Goal: Entertainment & Leisure: Browse casually

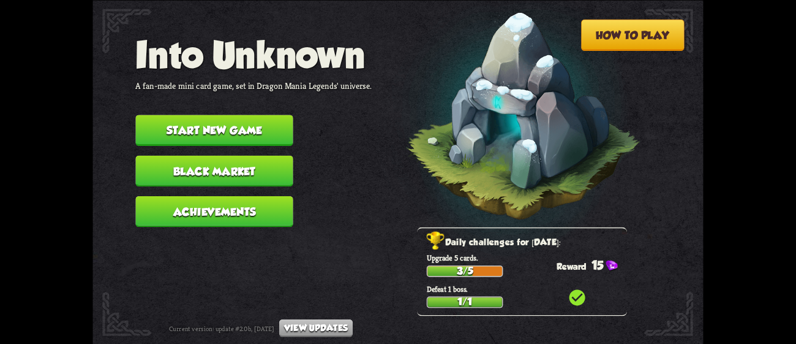
click at [238, 122] on button "Start new game" at bounding box center [213, 130] width 157 height 31
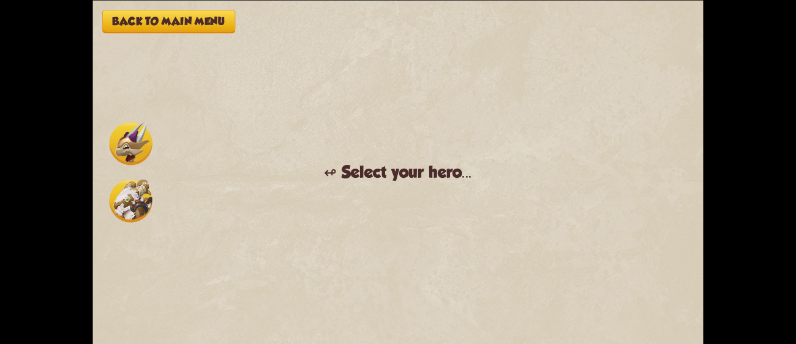
click at [118, 210] on img at bounding box center [131, 200] width 43 height 43
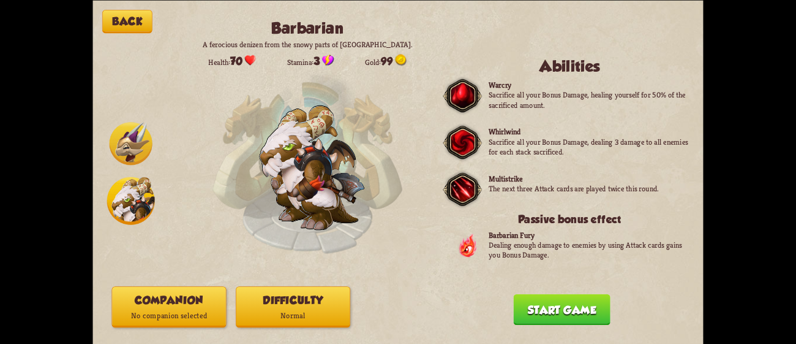
click at [322, 301] on button "Difficulty Normal" at bounding box center [293, 306] width 115 height 41
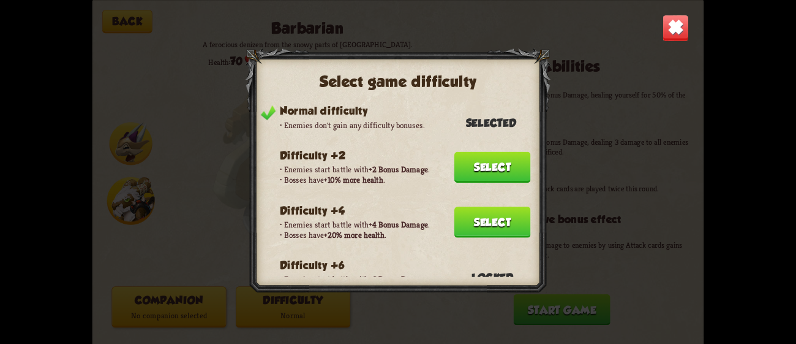
click at [460, 218] on button "Select" at bounding box center [492, 221] width 77 height 31
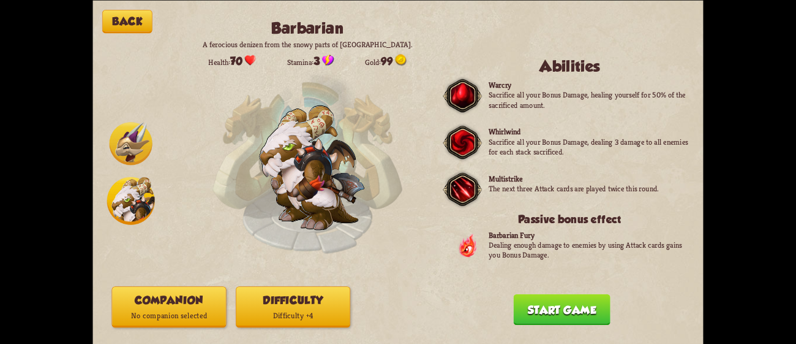
click at [193, 296] on button "Companion No companion selected" at bounding box center [168, 306] width 115 height 41
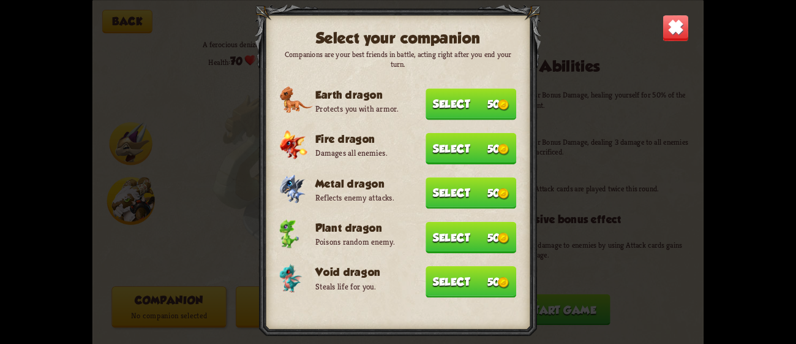
click at [473, 271] on button "Select 50" at bounding box center [471, 281] width 91 height 31
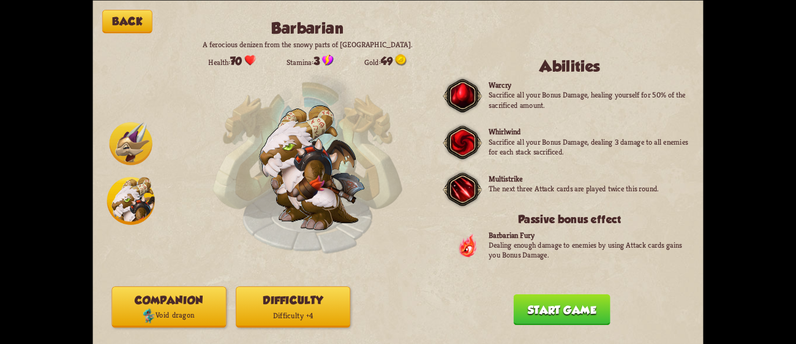
click at [549, 301] on button "Start game" at bounding box center [562, 308] width 97 height 31
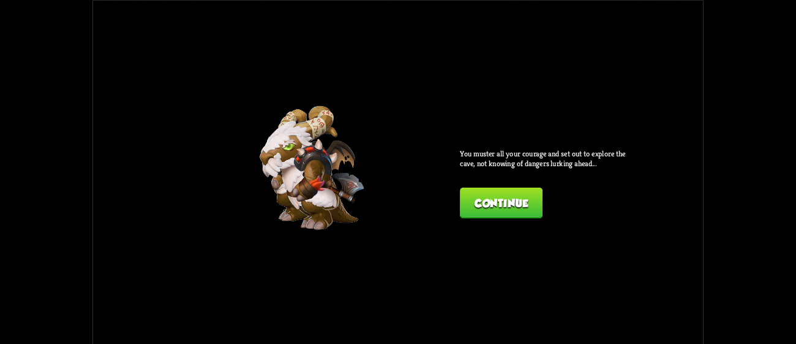
click at [477, 196] on button "Continue" at bounding box center [501, 202] width 83 height 31
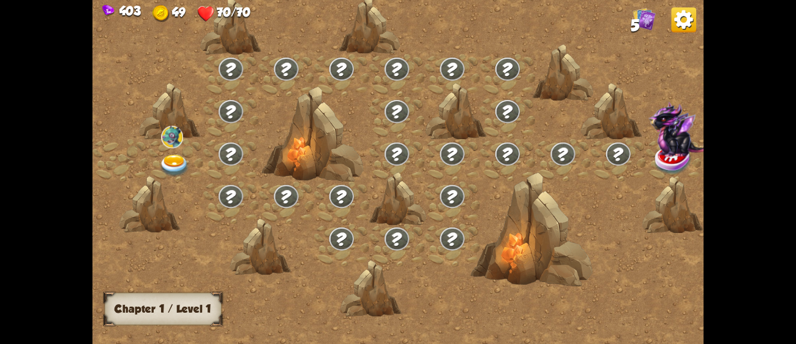
click at [167, 156] on img at bounding box center [174, 165] width 31 height 23
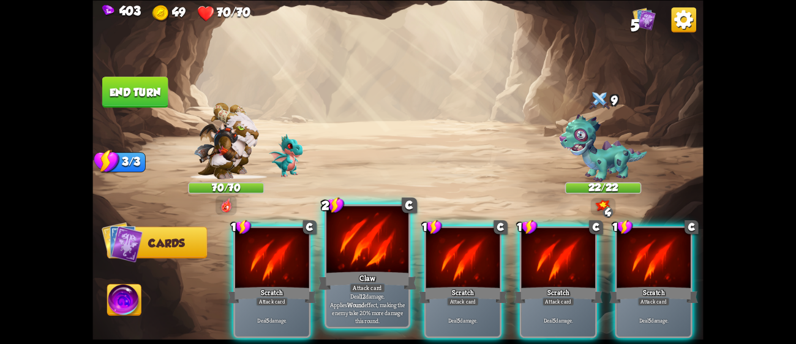
click at [375, 259] on div at bounding box center [367, 240] width 82 height 69
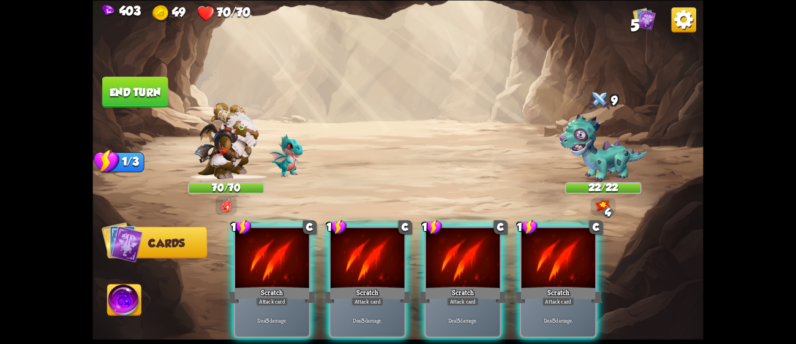
click at [375, 259] on div at bounding box center [368, 258] width 74 height 62
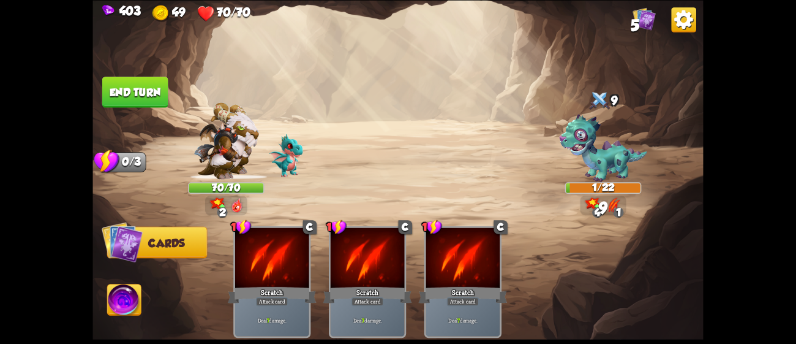
click at [149, 88] on button "End turn" at bounding box center [135, 92] width 66 height 31
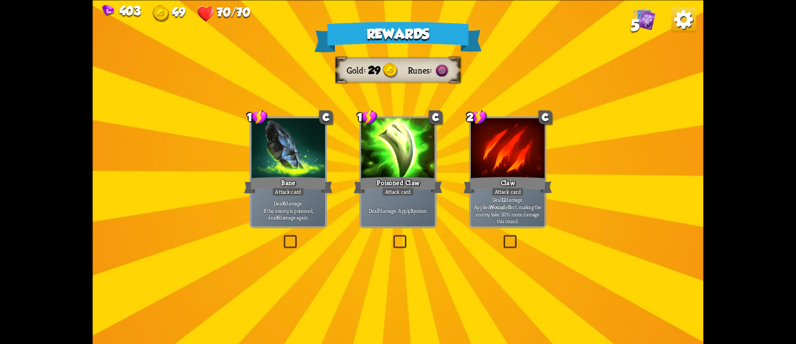
click at [408, 157] on div at bounding box center [398, 149] width 74 height 62
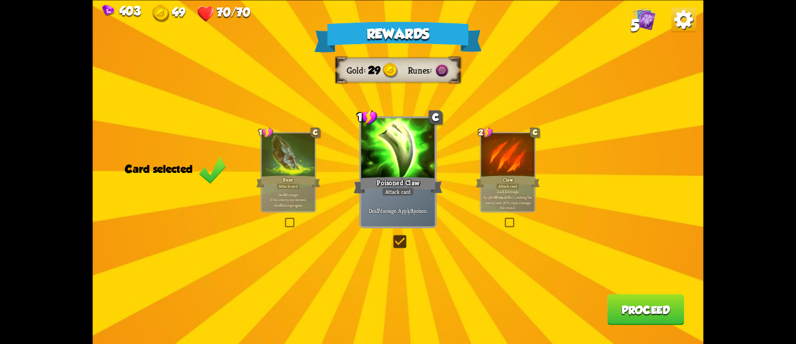
click at [640, 315] on button "Proceed" at bounding box center [646, 308] width 77 height 31
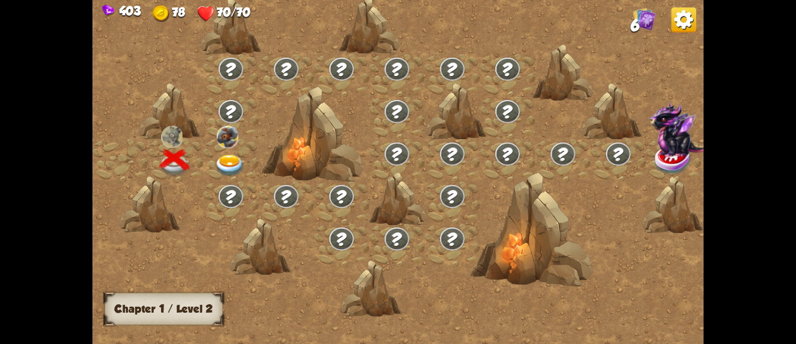
click at [227, 158] on img at bounding box center [230, 165] width 31 height 23
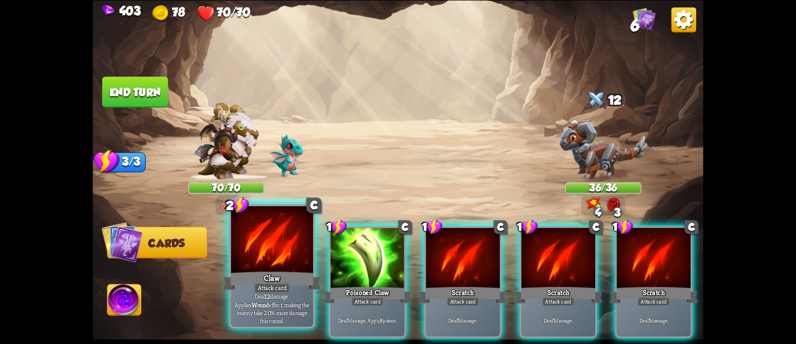
click at [279, 263] on div at bounding box center [272, 240] width 82 height 69
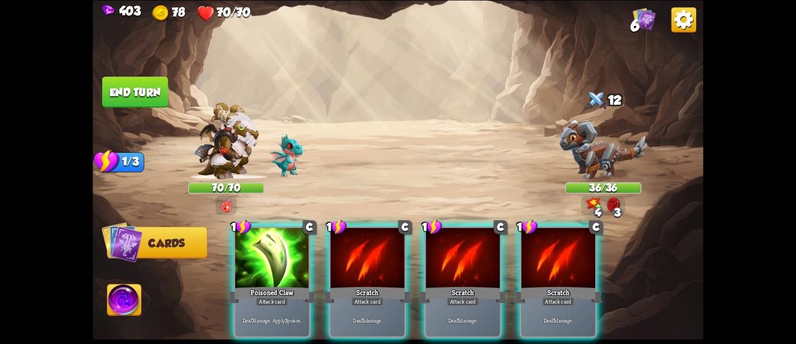
click at [279, 263] on div at bounding box center [272, 258] width 74 height 62
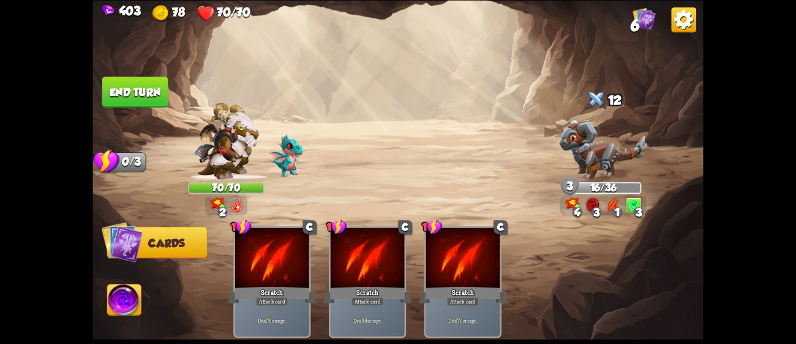
click at [131, 288] on img at bounding box center [124, 301] width 34 height 34
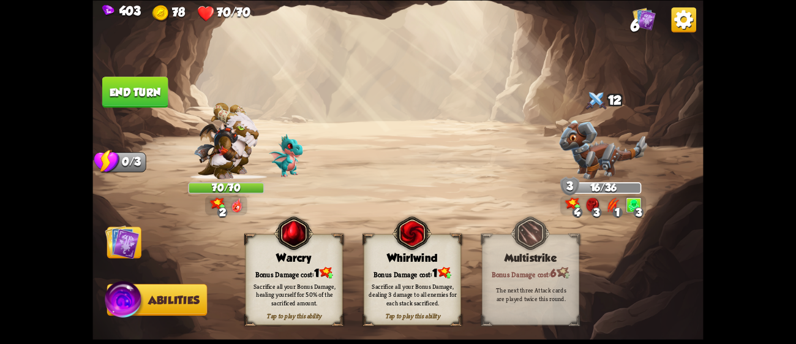
click at [391, 298] on div "Sacrifice all your Bonus Damage, dealing 3 damage to all enemies for each stack…" at bounding box center [413, 294] width 88 height 24
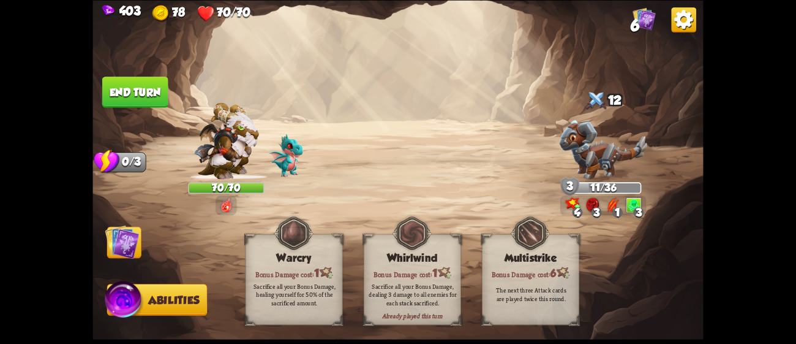
click at [137, 232] on img at bounding box center [122, 241] width 34 height 34
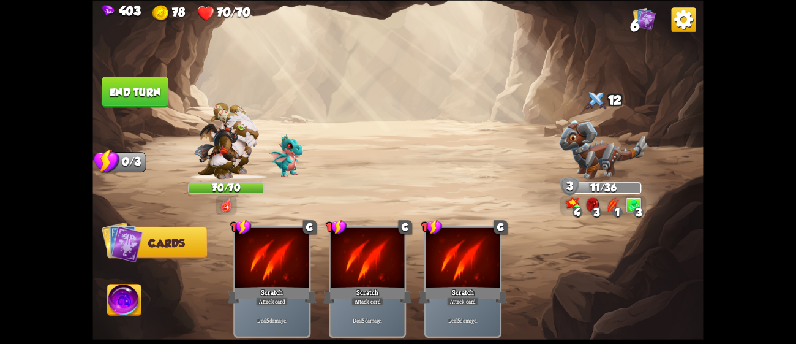
click at [132, 96] on button "End turn" at bounding box center [135, 92] width 66 height 31
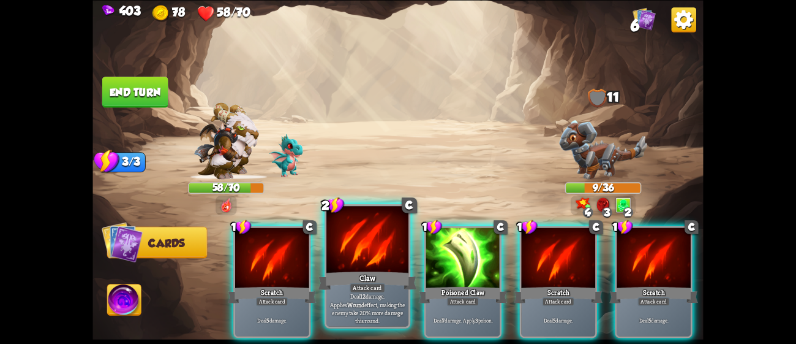
click at [353, 241] on div at bounding box center [367, 240] width 82 height 69
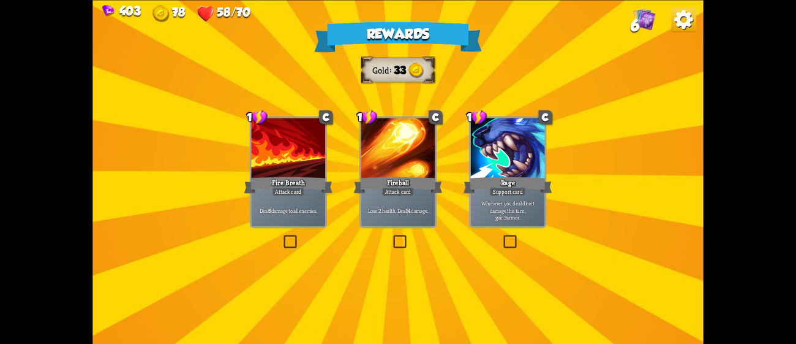
click at [318, 175] on div "Fire Breath" at bounding box center [288, 185] width 89 height 20
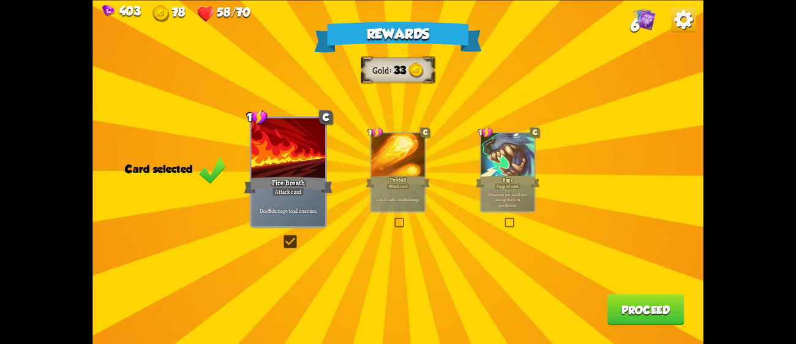
click at [650, 301] on button "Proceed" at bounding box center [646, 308] width 77 height 31
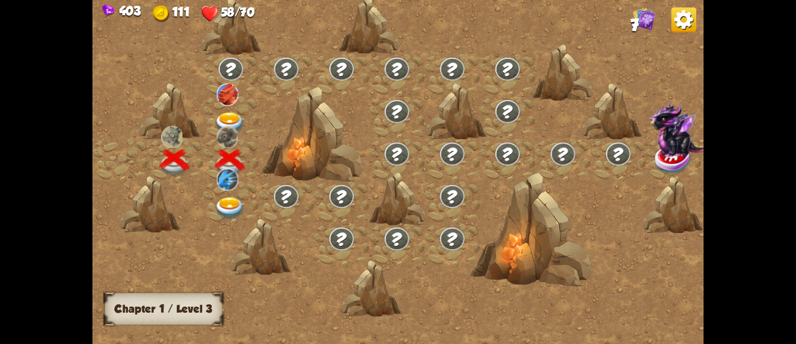
click at [228, 116] on img at bounding box center [230, 123] width 31 height 23
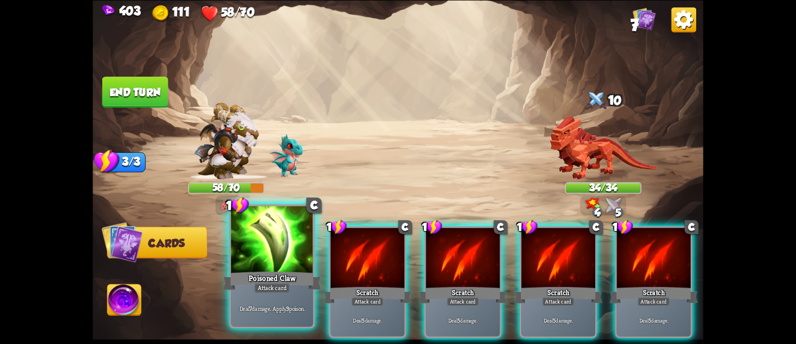
click at [298, 274] on div "Poisoned Claw" at bounding box center [272, 280] width 99 height 22
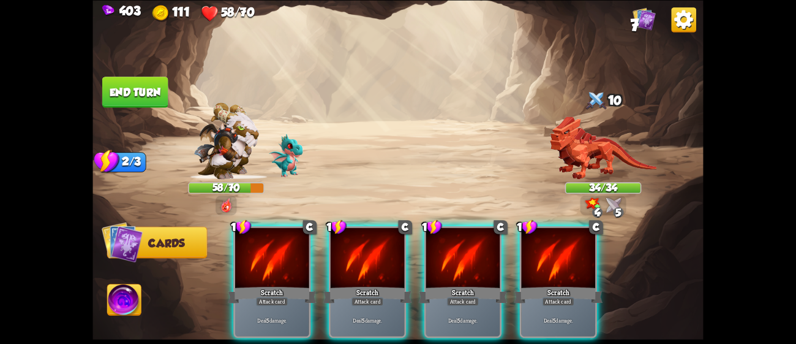
click at [298, 285] on div "Scratch" at bounding box center [272, 295] width 89 height 20
click at [323, 285] on div "Scratch" at bounding box center [367, 295] width 89 height 20
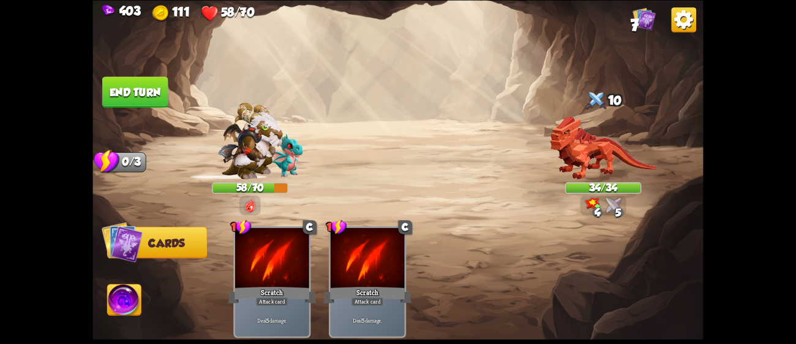
click at [298, 285] on div "Scratch" at bounding box center [272, 295] width 89 height 20
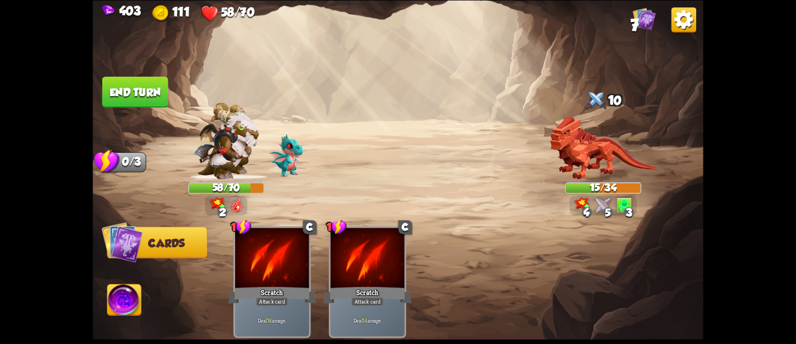
click at [135, 305] on img at bounding box center [124, 301] width 34 height 34
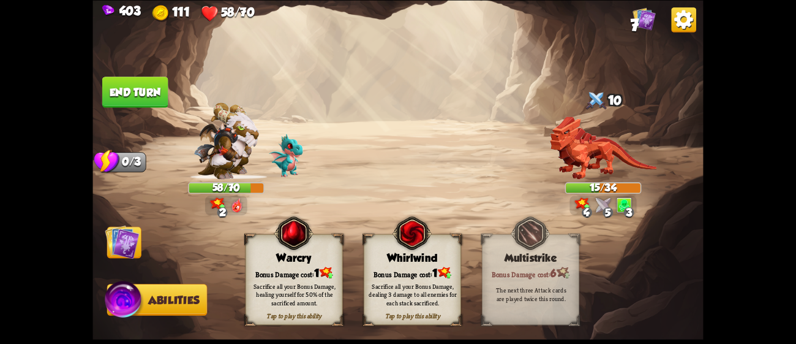
click at [429, 279] on div "Sacrifice all your Bonus Damage, dealing 3 damage to all enemies for each stack…" at bounding box center [412, 294] width 97 height 38
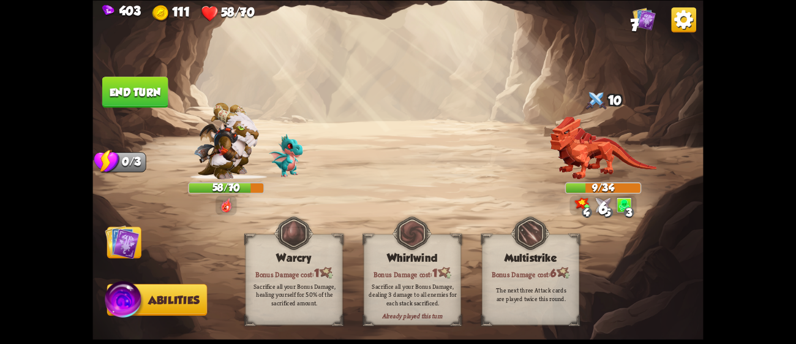
click at [113, 247] on img at bounding box center [122, 241] width 34 height 34
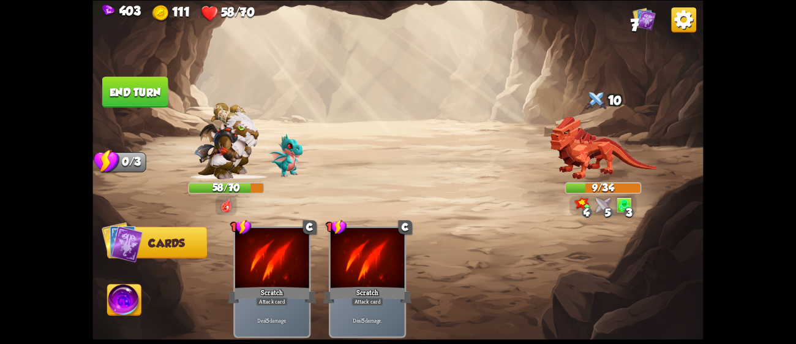
click at [117, 97] on button "End turn" at bounding box center [135, 92] width 66 height 31
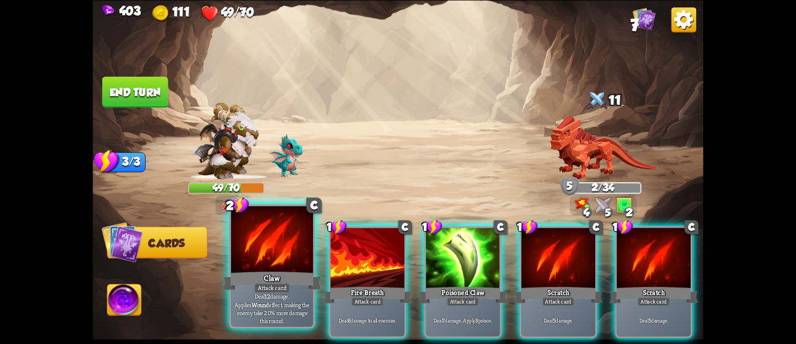
click at [268, 249] on div at bounding box center [272, 240] width 82 height 69
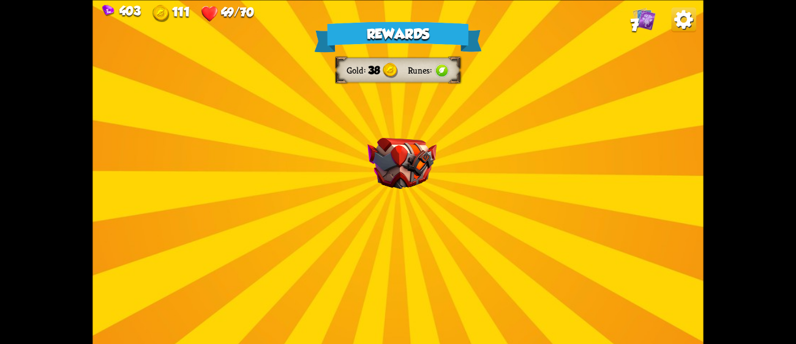
click at [353, 209] on div "Rewards Gold 38 Runes Select a card 1 C Brimstone Attack card Deal 6 damage. Ap…" at bounding box center [397, 172] width 611 height 344
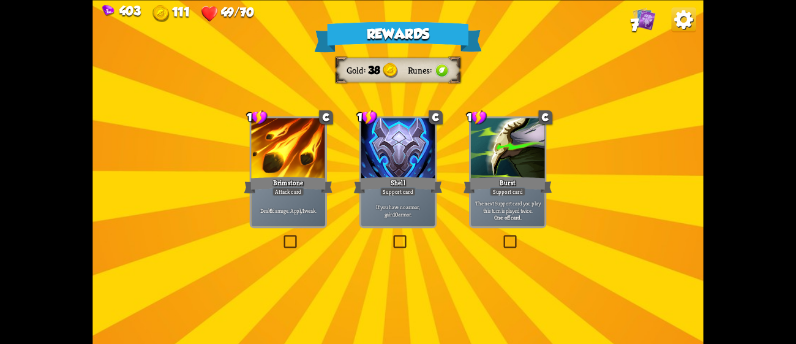
click at [299, 216] on div "Deal 6 damage. Apply 1 weak." at bounding box center [288, 210] width 74 height 32
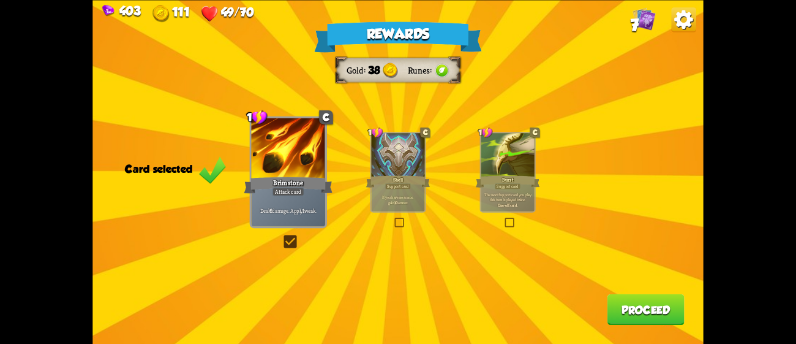
click at [641, 318] on button "Proceed" at bounding box center [646, 308] width 77 height 31
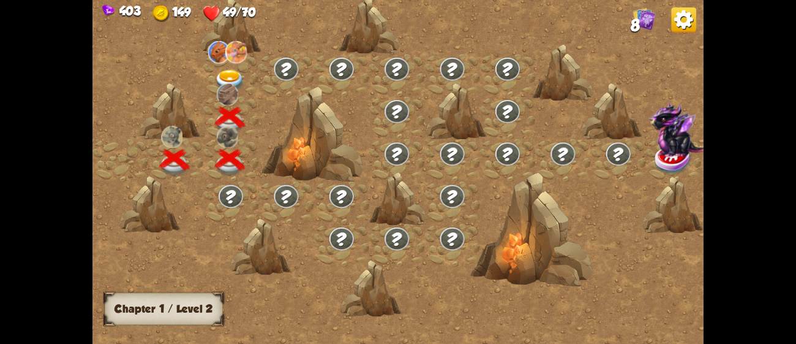
click at [222, 76] on img at bounding box center [230, 81] width 31 height 23
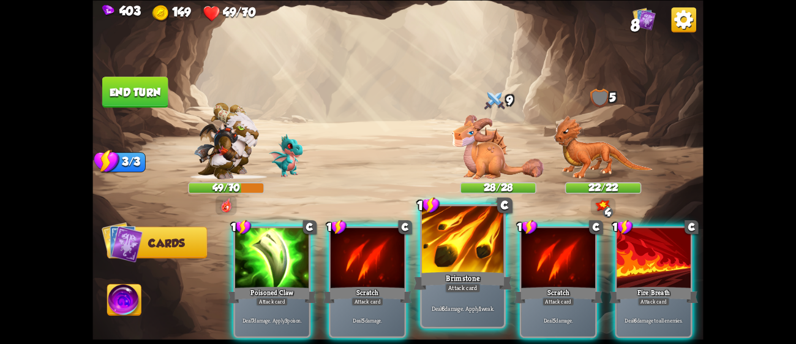
click at [448, 242] on div at bounding box center [463, 240] width 82 height 69
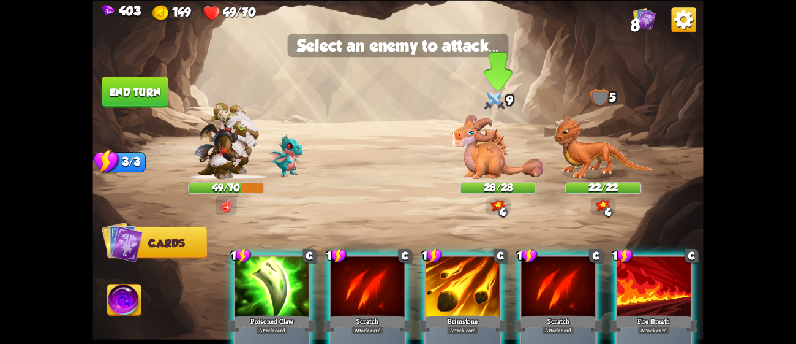
click at [481, 149] on img at bounding box center [499, 147] width 92 height 64
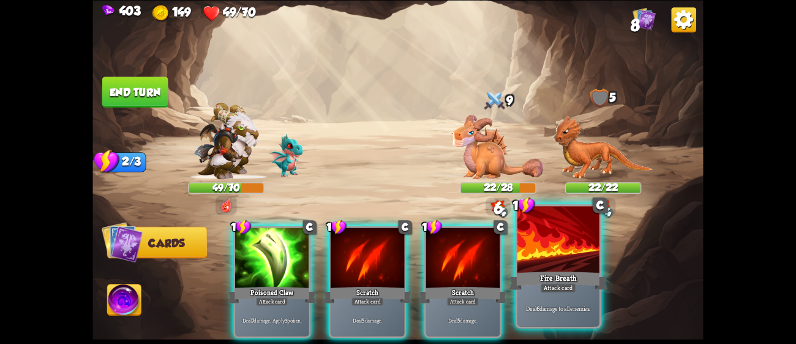
click at [530, 242] on div at bounding box center [559, 240] width 82 height 69
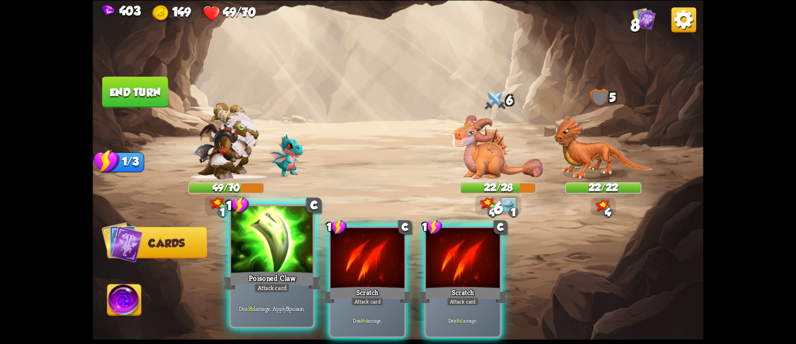
click at [238, 274] on div "Poisoned Claw" at bounding box center [272, 280] width 99 height 22
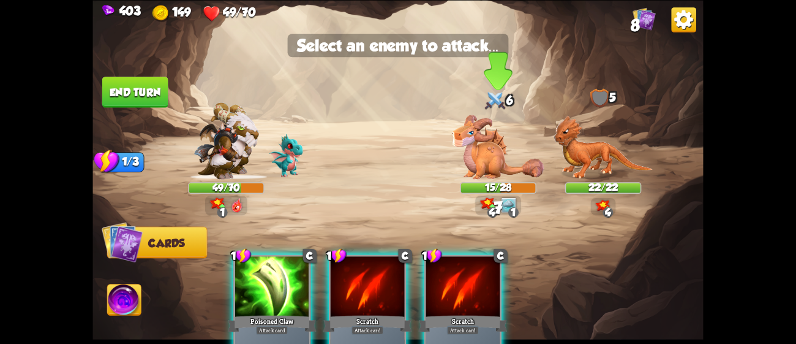
click at [484, 147] on img at bounding box center [499, 147] width 92 height 64
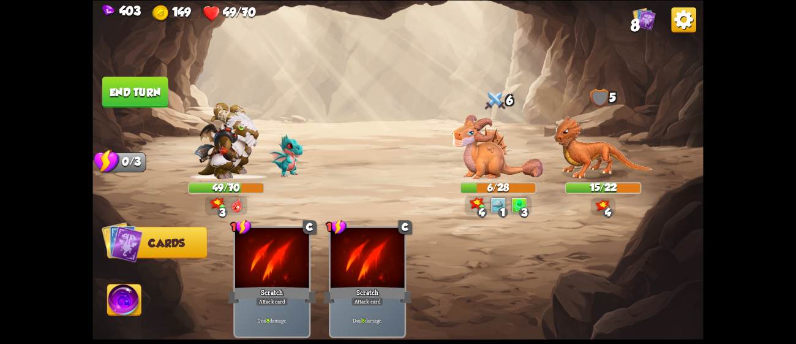
click at [124, 304] on img at bounding box center [124, 301] width 34 height 34
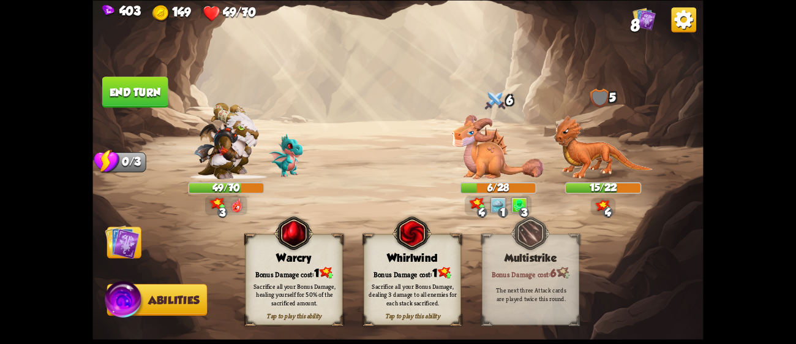
click at [383, 277] on div "Sacrifice all your Bonus Damage, dealing 3 damage to all enemies for each stack…" at bounding box center [412, 294] width 97 height 38
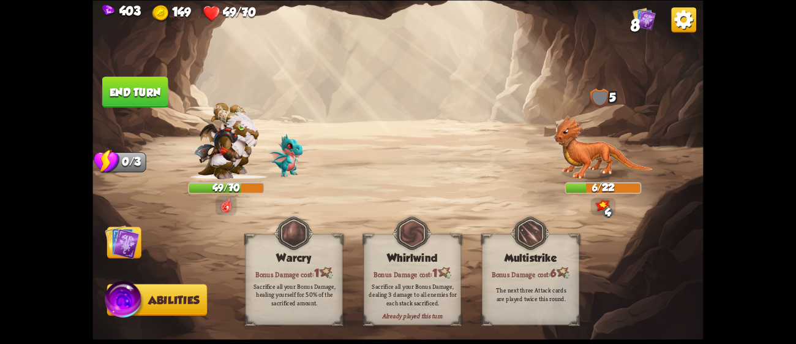
click at [137, 89] on button "End turn" at bounding box center [135, 92] width 66 height 31
click at [119, 250] on img at bounding box center [122, 241] width 34 height 34
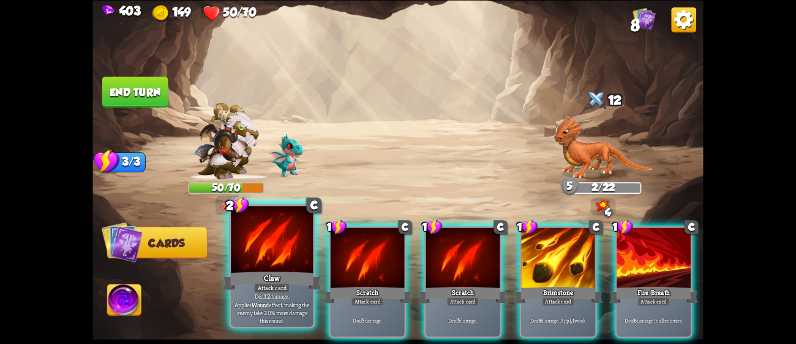
click at [263, 296] on p "Deal 12 damage. Applies Wound effect, making the enemy take 20% more damage thi…" at bounding box center [272, 308] width 78 height 32
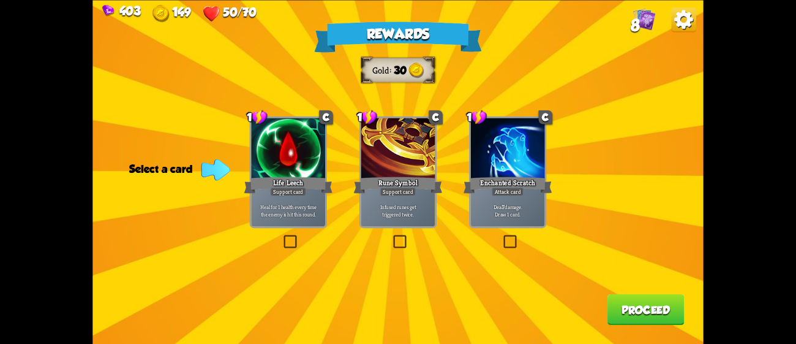
click at [497, 231] on div "Rewards Gold 30 Select a card 1 C Life Leech Support card Heal for 1 health eve…" at bounding box center [397, 172] width 611 height 344
click at [505, 155] on div at bounding box center [508, 149] width 74 height 62
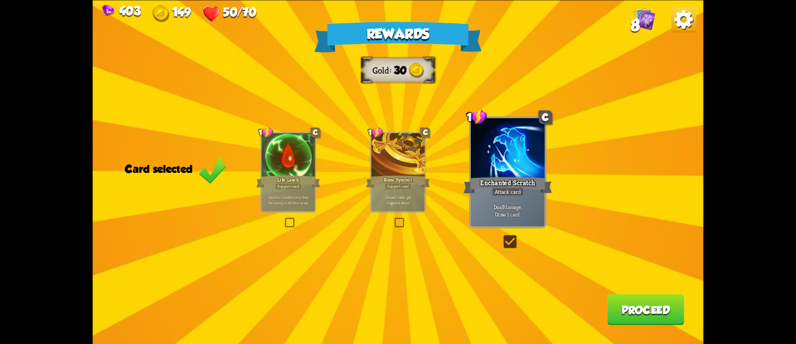
click at [619, 303] on button "Proceed" at bounding box center [646, 308] width 77 height 31
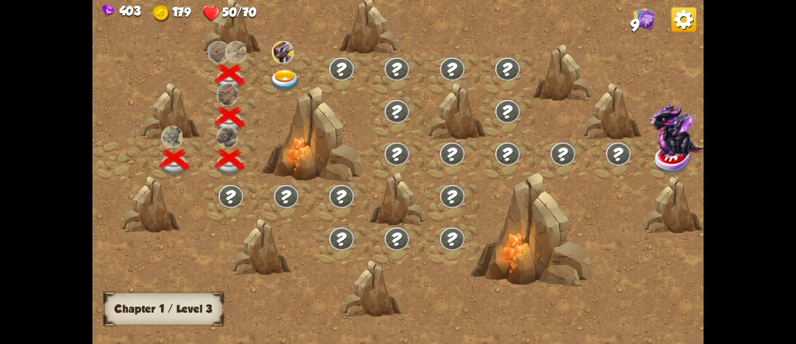
click at [283, 70] on img at bounding box center [285, 81] width 31 height 23
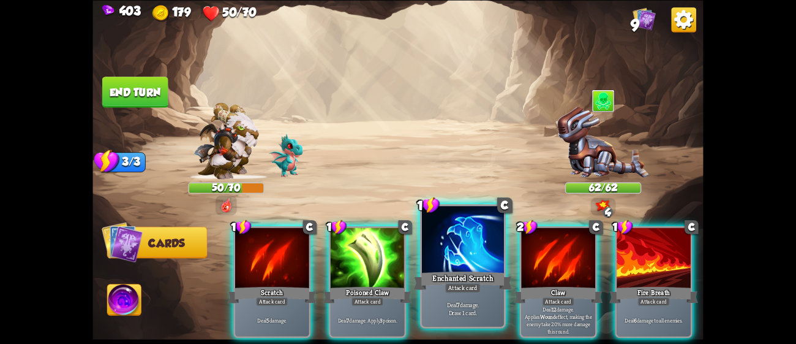
click at [426, 290] on div "Enchanted Scratch" at bounding box center [463, 280] width 99 height 22
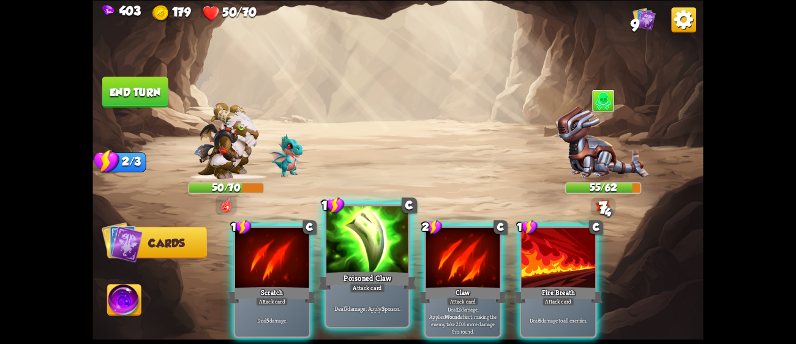
click at [389, 283] on div "Poisoned Claw" at bounding box center [367, 280] width 99 height 22
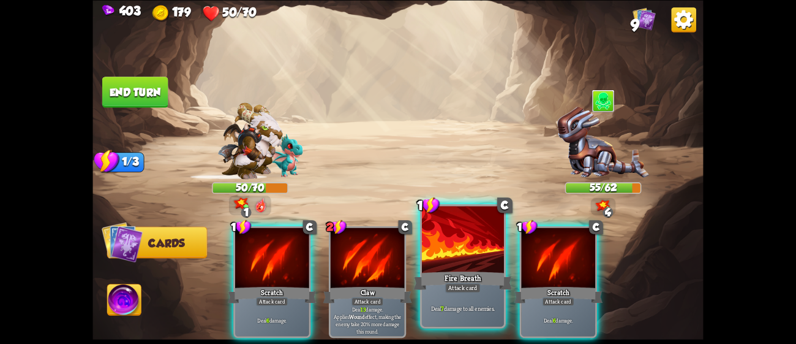
click at [478, 277] on div "Fire Breath" at bounding box center [463, 280] width 99 height 22
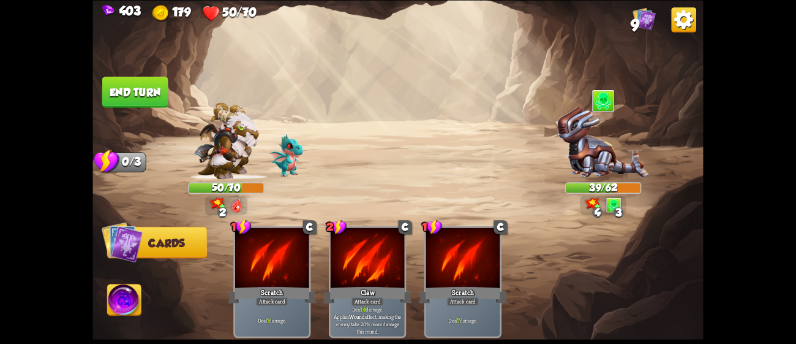
click at [149, 82] on button "End turn" at bounding box center [135, 92] width 66 height 31
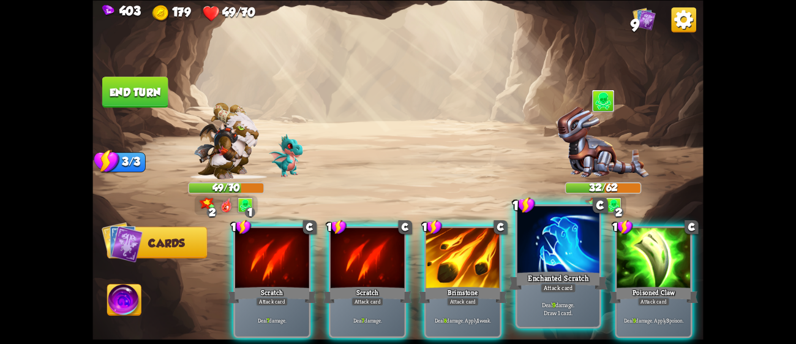
click at [544, 289] on div "Attack card" at bounding box center [559, 287] width 36 height 10
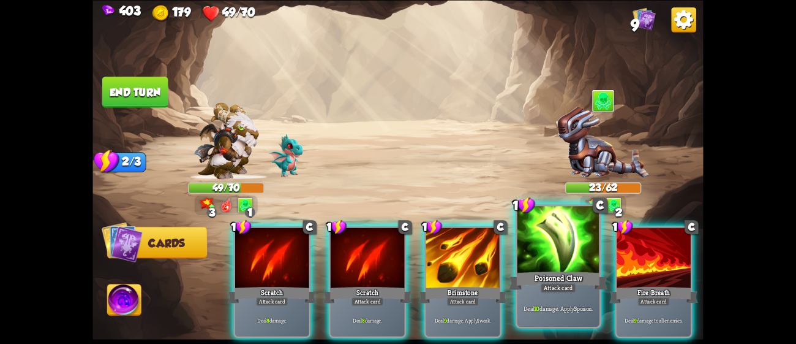
click at [566, 292] on div "Attack card" at bounding box center [559, 287] width 36 height 10
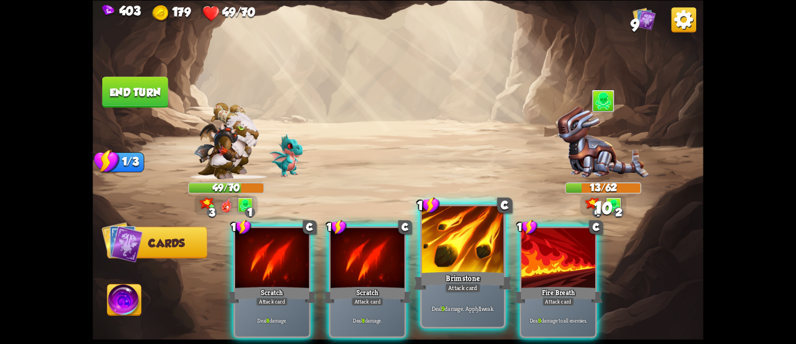
click at [477, 281] on div "Brimstone" at bounding box center [463, 280] width 99 height 22
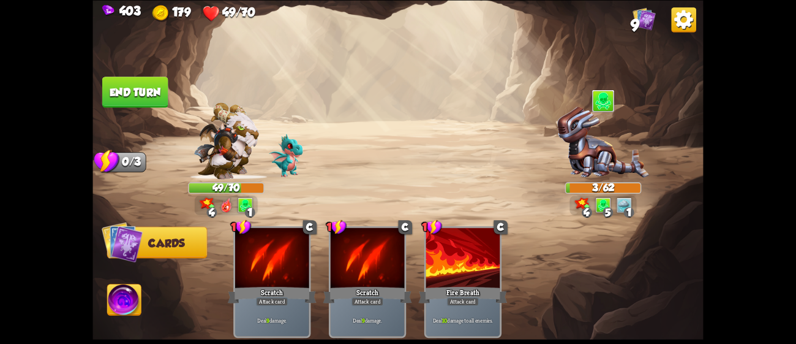
click at [115, 89] on button "End turn" at bounding box center [135, 92] width 66 height 31
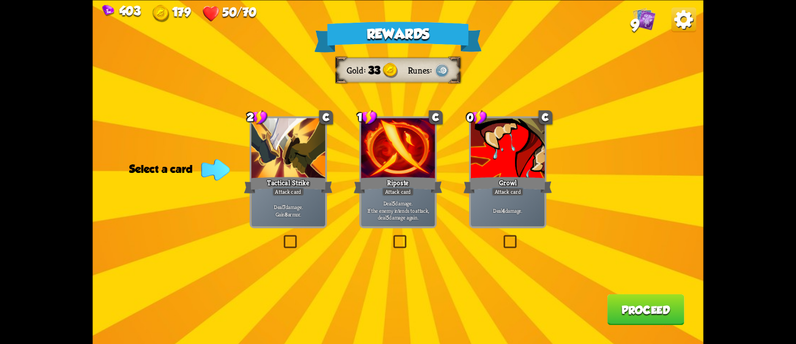
click at [315, 195] on div "Deal 7 damage. Gain 8 armor." at bounding box center [288, 210] width 74 height 32
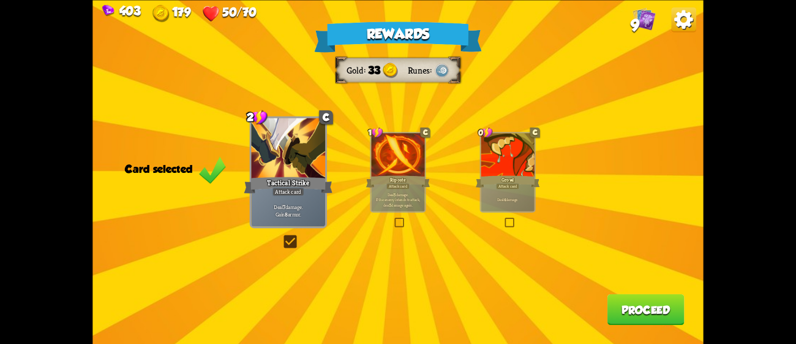
click at [628, 301] on button "Proceed" at bounding box center [646, 308] width 77 height 31
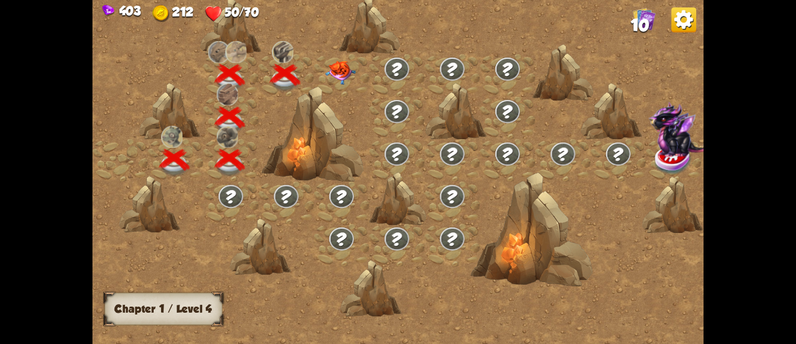
click at [341, 79] on img at bounding box center [341, 73] width 31 height 24
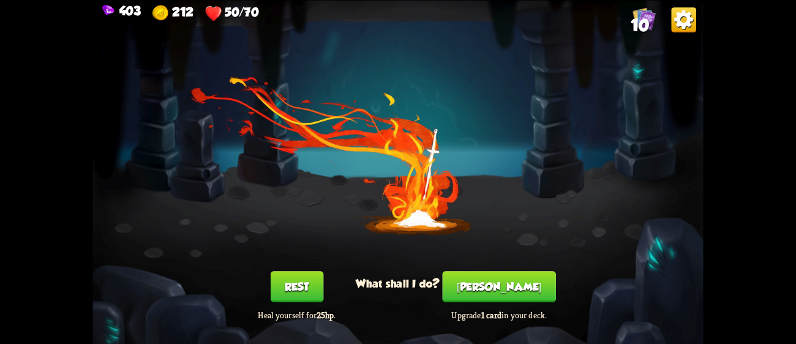
click at [496, 290] on button "[PERSON_NAME]" at bounding box center [499, 286] width 113 height 31
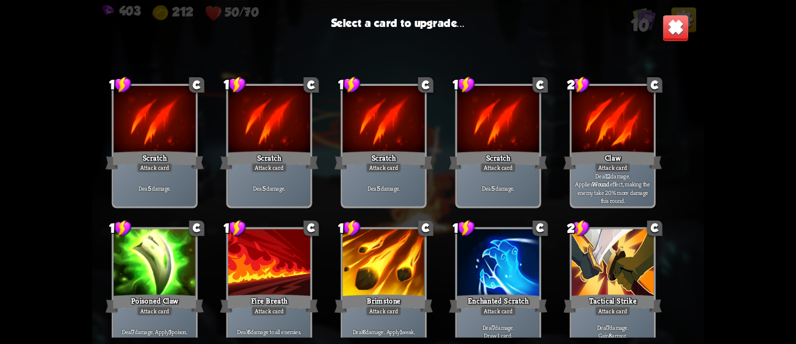
click at [631, 238] on div at bounding box center [613, 262] width 82 height 69
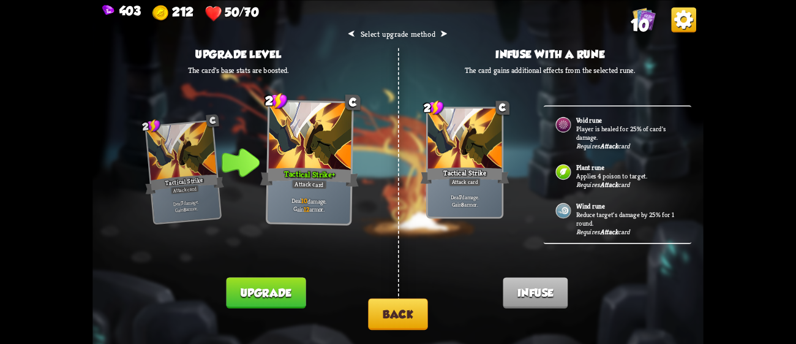
click at [612, 133] on p "Player is healed for 25% of card's damage." at bounding box center [628, 132] width 104 height 17
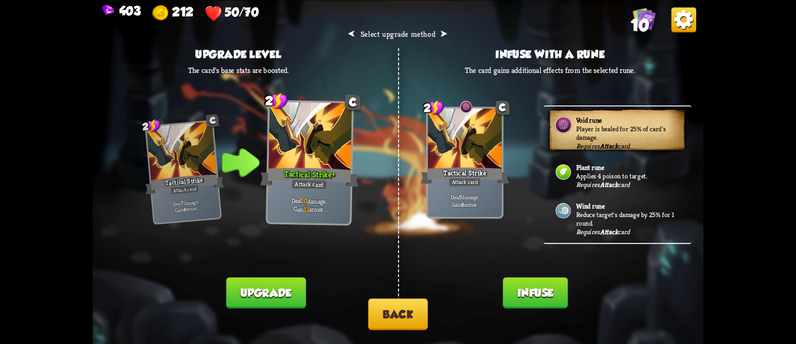
click at [279, 296] on button "Upgrade" at bounding box center [266, 292] width 80 height 31
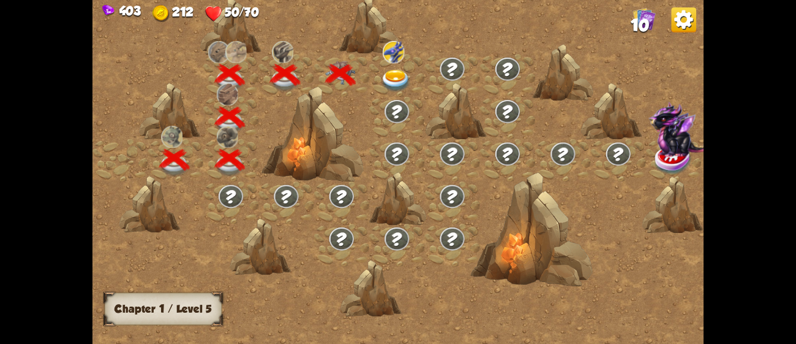
click at [399, 76] on img at bounding box center [396, 81] width 31 height 23
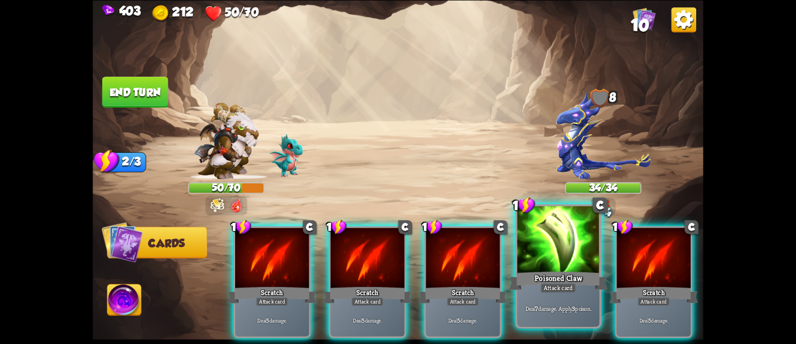
click at [530, 264] on div at bounding box center [559, 240] width 82 height 69
click at [530, 264] on div "1 C Scratch Attack card Deal 5 damage. 1 C Scratch Attack card Deal 5 damage. 1…" at bounding box center [459, 267] width 489 height 153
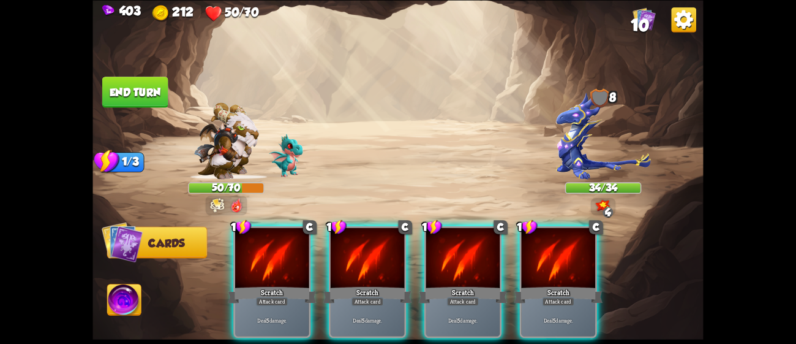
click at [530, 264] on div at bounding box center [558, 258] width 74 height 62
click at [530, 264] on div "1 C Scratch Attack card Deal 5 damage. 1 C Scratch Attack card Deal 5 damage. 1…" at bounding box center [459, 267] width 489 height 153
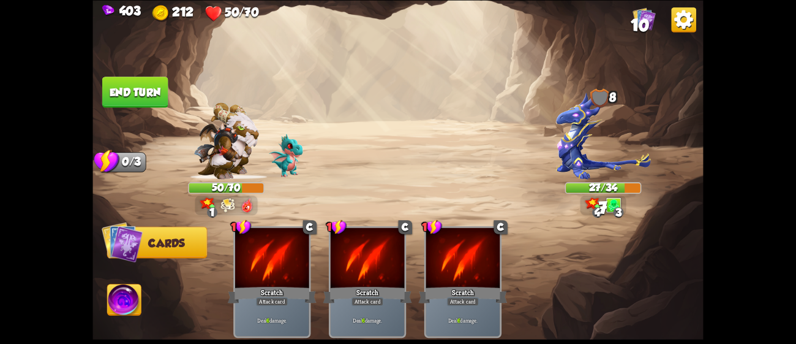
click at [143, 94] on button "End turn" at bounding box center [135, 92] width 66 height 31
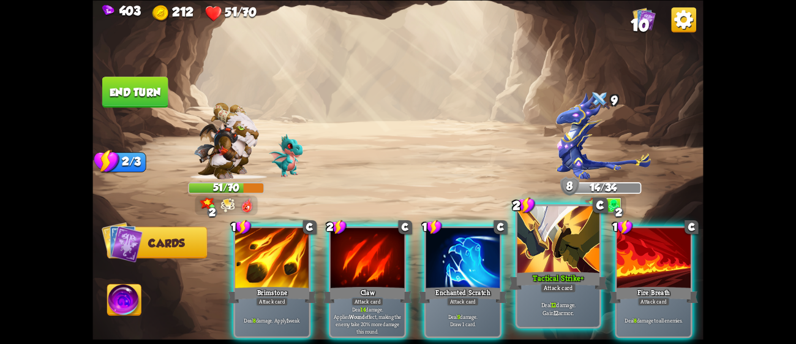
click at [578, 260] on div at bounding box center [559, 240] width 82 height 69
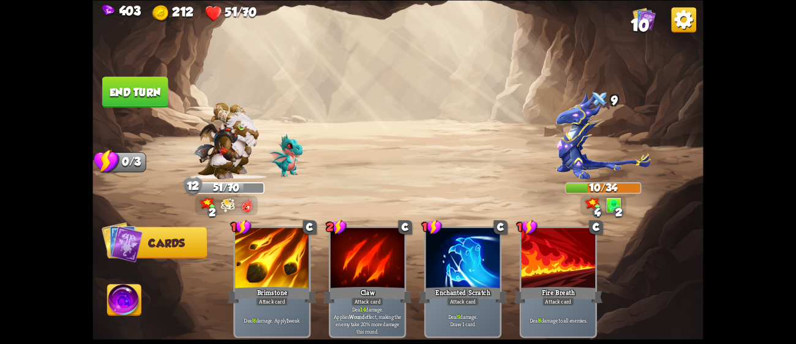
click at [119, 305] on img at bounding box center [124, 301] width 34 height 34
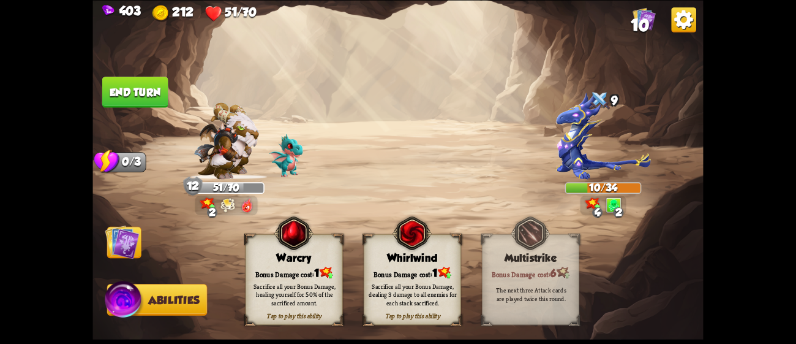
click at [415, 252] on img at bounding box center [412, 233] width 39 height 40
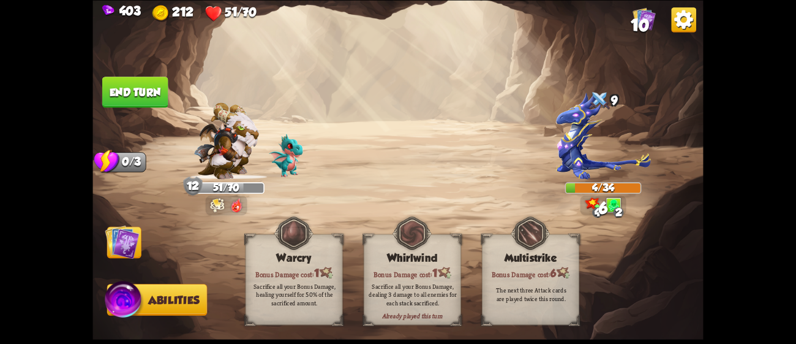
click at [151, 95] on button "End turn" at bounding box center [135, 92] width 66 height 31
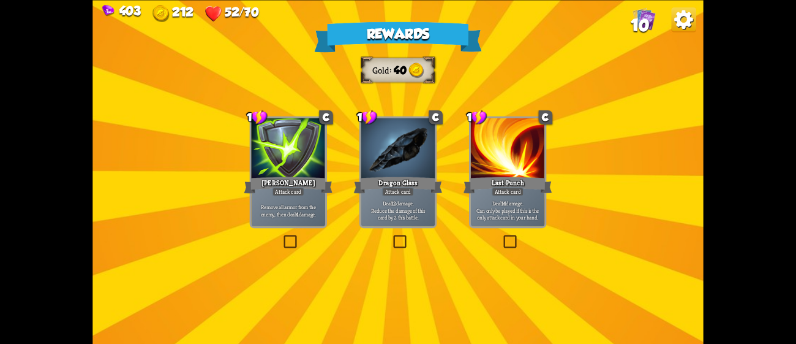
click at [417, 189] on div "Dragon Glass" at bounding box center [398, 185] width 89 height 20
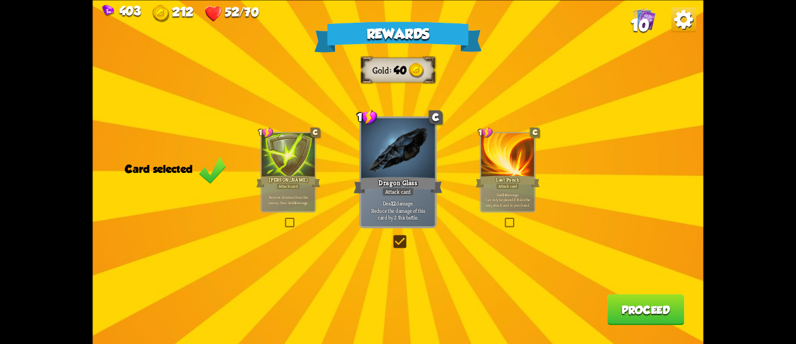
click at [659, 310] on button "Proceed" at bounding box center [646, 308] width 77 height 31
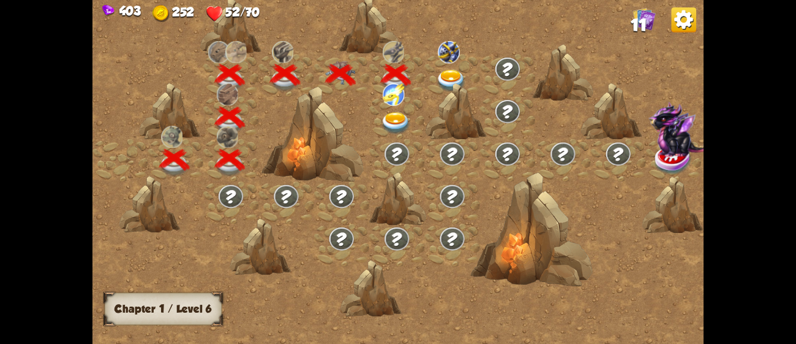
click at [397, 125] on img at bounding box center [396, 123] width 31 height 23
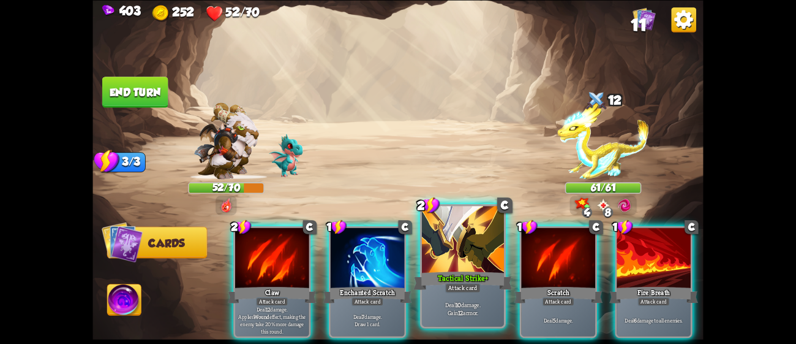
click at [462, 258] on div at bounding box center [463, 240] width 82 height 69
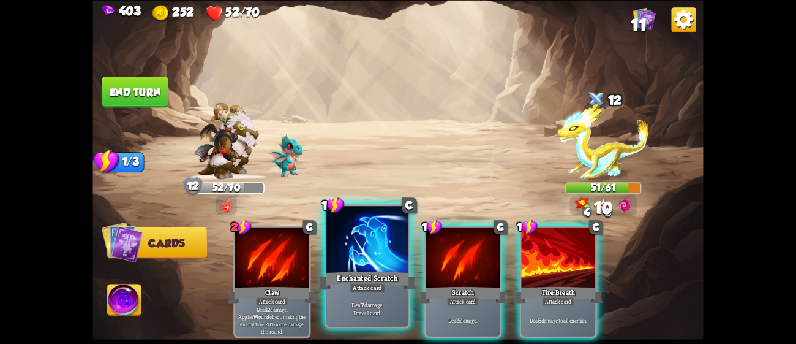
click at [372, 269] on div "Enchanted Scratch" at bounding box center [367, 280] width 99 height 22
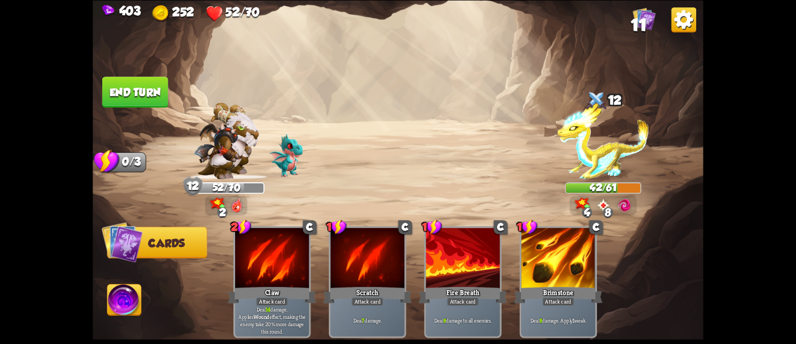
click at [137, 95] on button "End turn" at bounding box center [135, 92] width 66 height 31
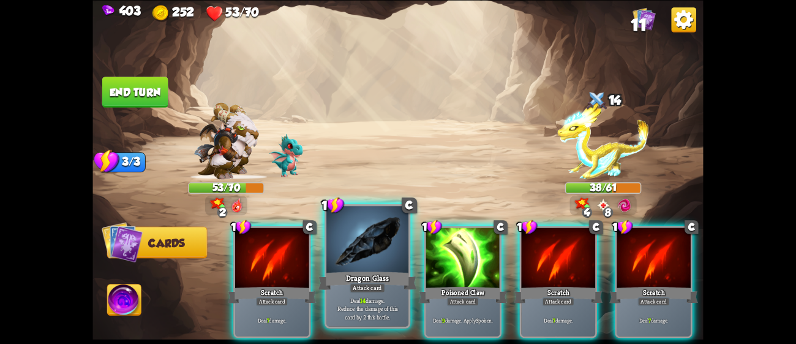
click at [385, 276] on div "Dragon Glass" at bounding box center [367, 280] width 99 height 22
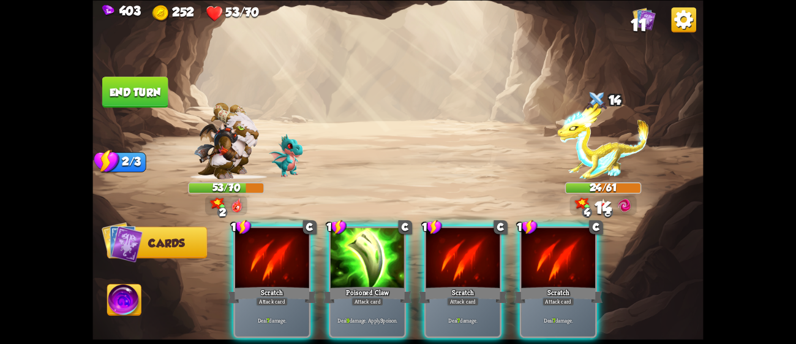
click at [385, 285] on div "Poisoned Claw" at bounding box center [367, 295] width 89 height 20
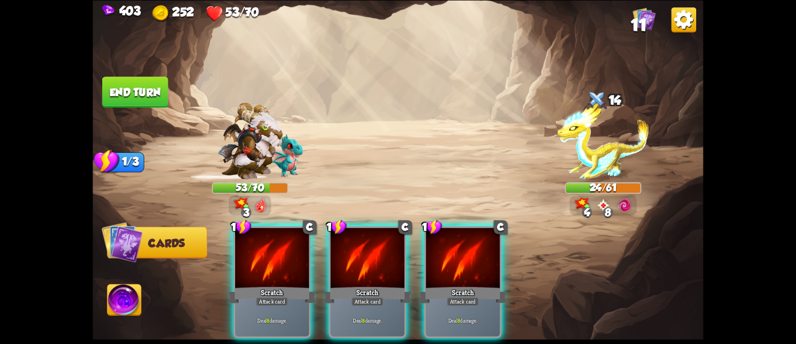
click at [385, 285] on div "Scratch" at bounding box center [367, 295] width 89 height 20
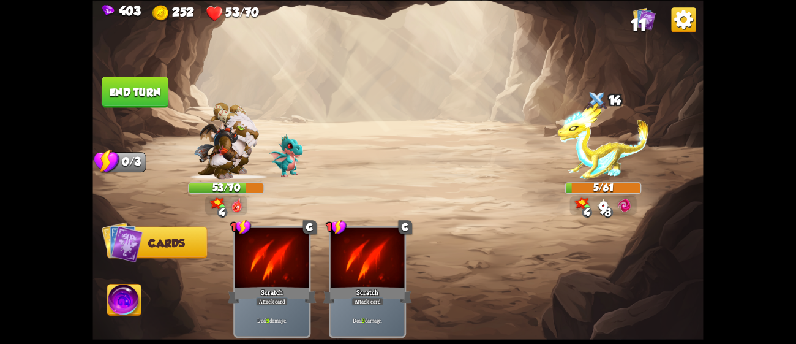
click at [139, 301] on img at bounding box center [124, 301] width 34 height 34
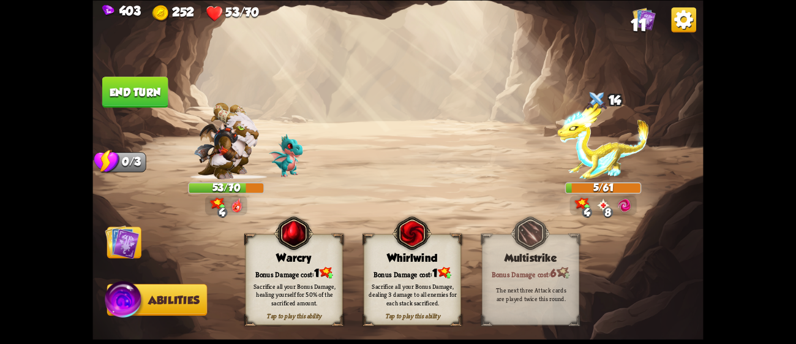
click at [415, 274] on div "Bonus Damage cost: 1" at bounding box center [412, 272] width 96 height 14
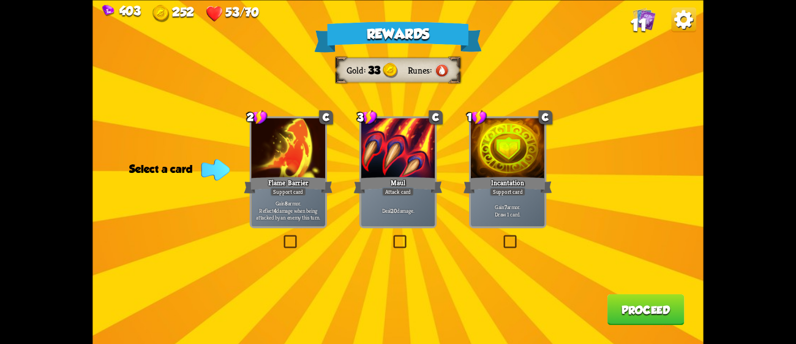
click at [537, 186] on div "Incantation" at bounding box center [508, 185] width 89 height 20
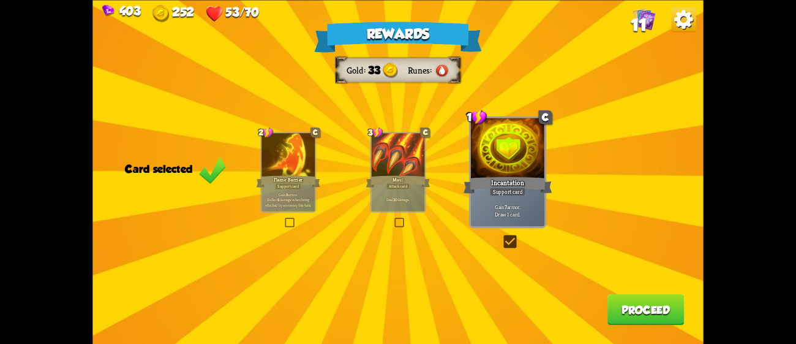
click at [641, 301] on button "Proceed" at bounding box center [646, 308] width 77 height 31
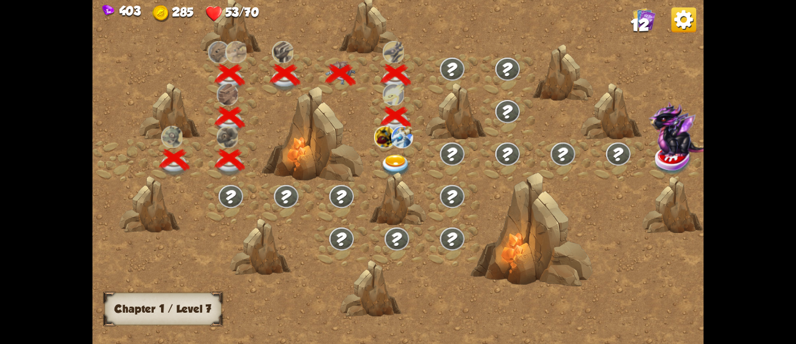
click at [391, 152] on div at bounding box center [396, 160] width 55 height 42
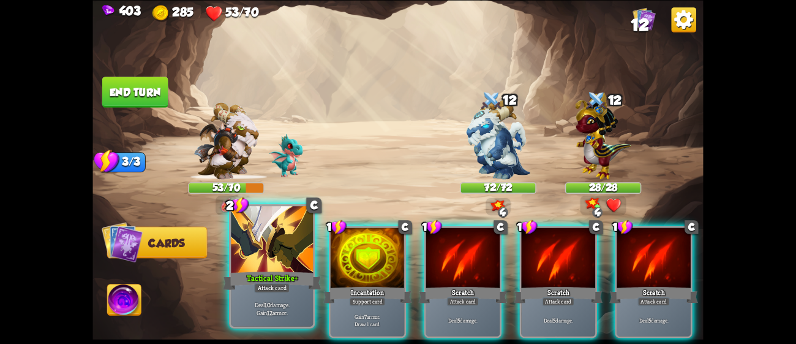
click at [271, 258] on div at bounding box center [272, 240] width 82 height 69
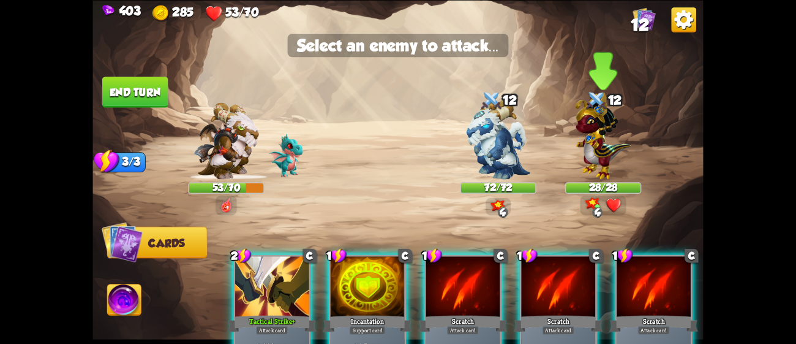
click at [602, 166] on img at bounding box center [603, 135] width 56 height 87
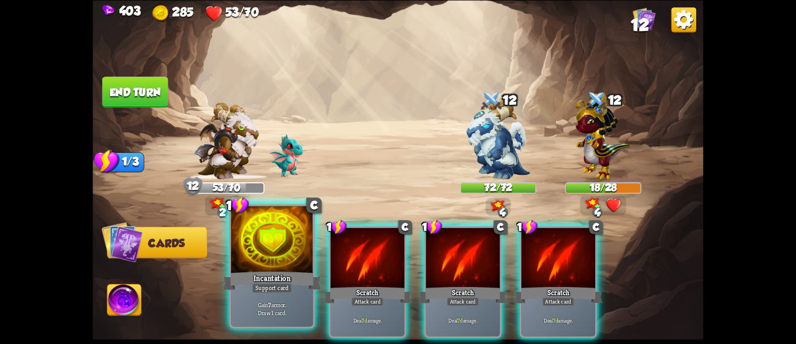
click at [295, 271] on div "Incantation" at bounding box center [272, 280] width 99 height 22
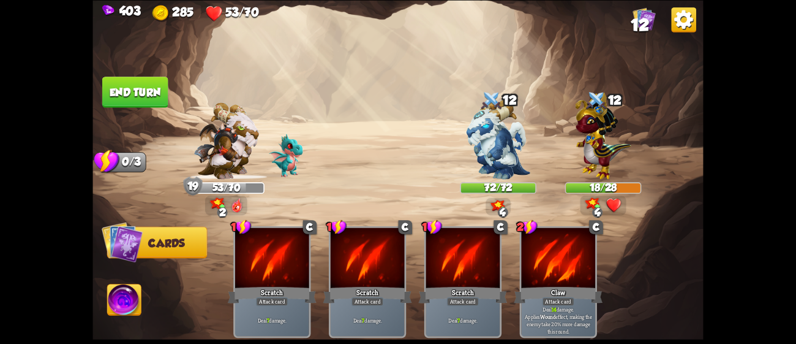
click at [137, 83] on button "End turn" at bounding box center [135, 92] width 67 height 32
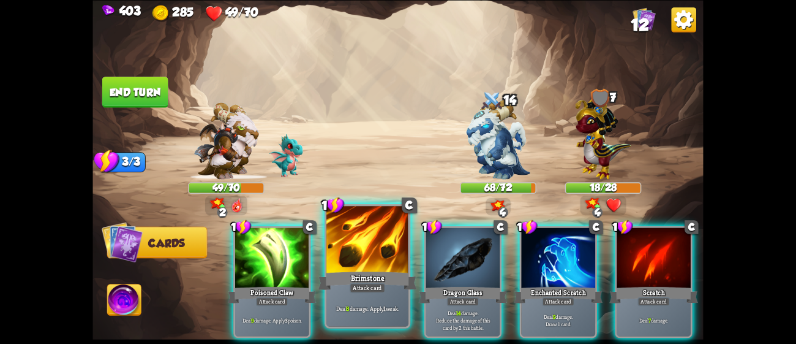
click at [382, 283] on div "Attack card" at bounding box center [368, 287] width 36 height 10
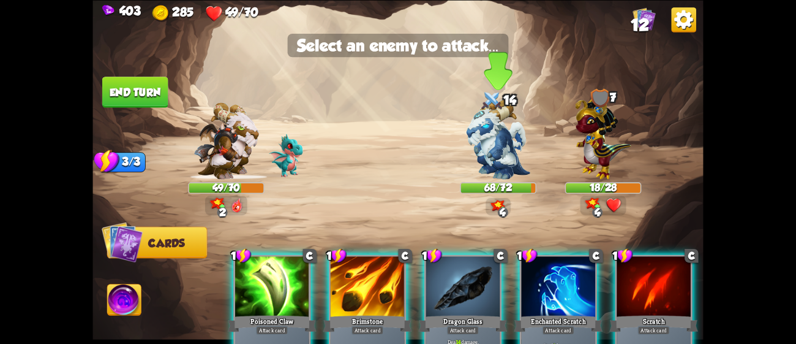
click at [505, 166] on img at bounding box center [498, 139] width 64 height 80
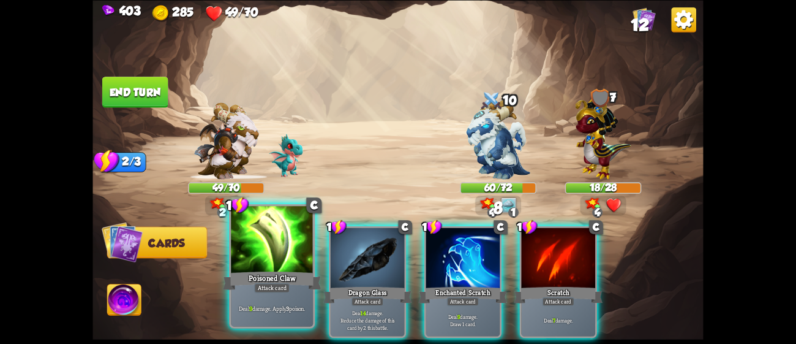
click at [277, 273] on div "Poisoned Claw" at bounding box center [272, 280] width 99 height 22
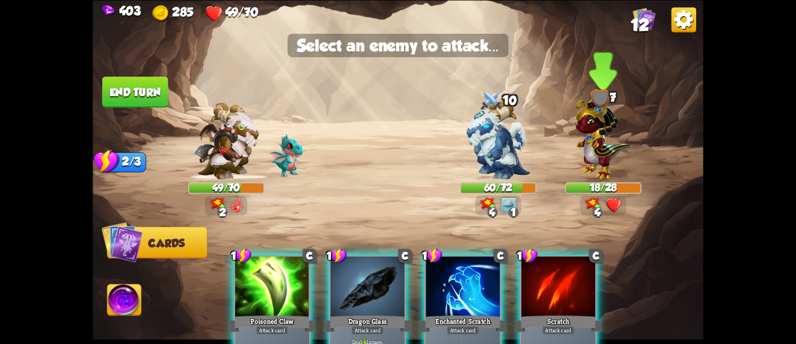
click at [602, 148] on img at bounding box center [603, 135] width 56 height 87
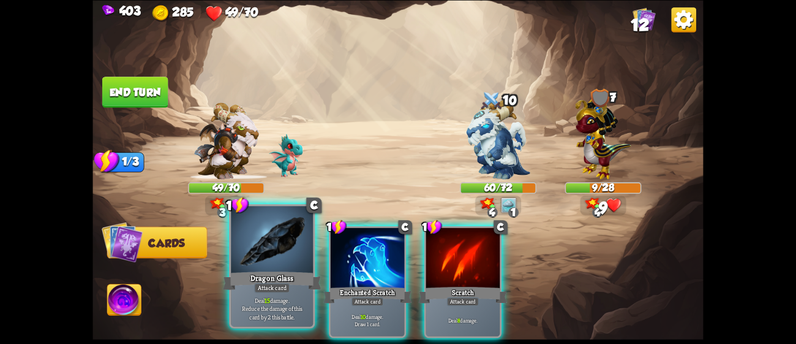
click at [279, 292] on div "Attack card" at bounding box center [272, 287] width 36 height 10
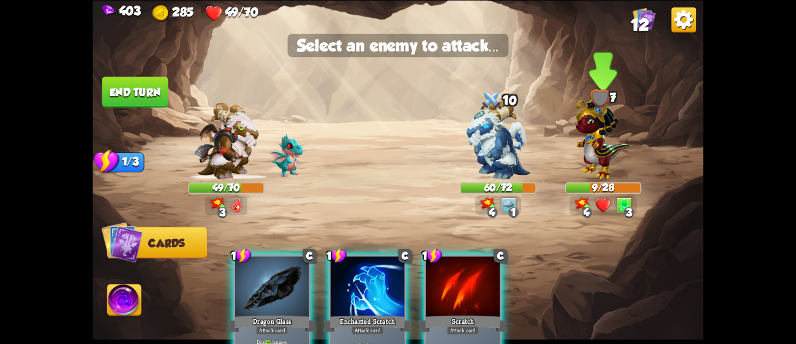
click at [612, 145] on img at bounding box center [603, 135] width 56 height 87
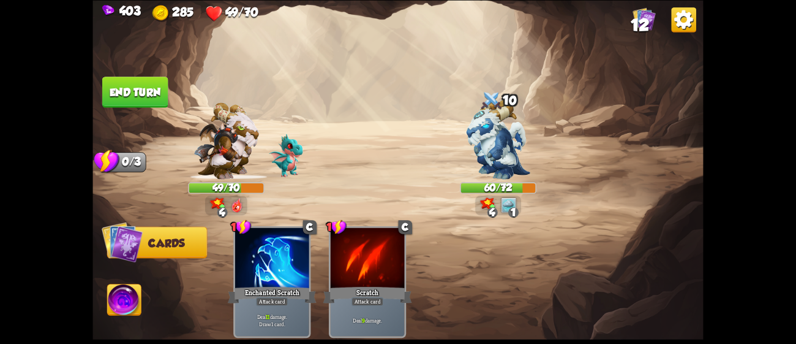
click at [154, 94] on button "End turn" at bounding box center [135, 92] width 66 height 31
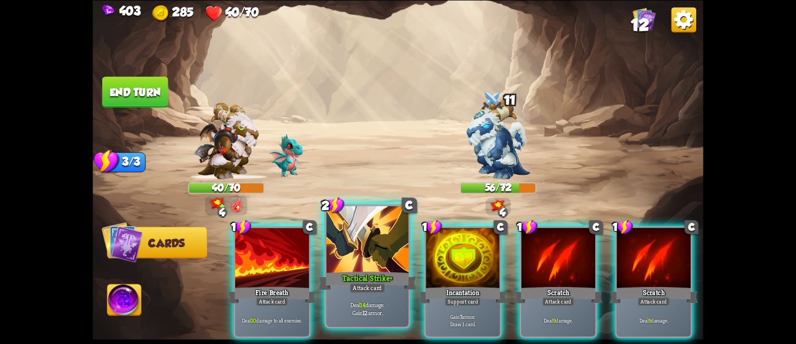
click at [363, 243] on div at bounding box center [367, 240] width 82 height 69
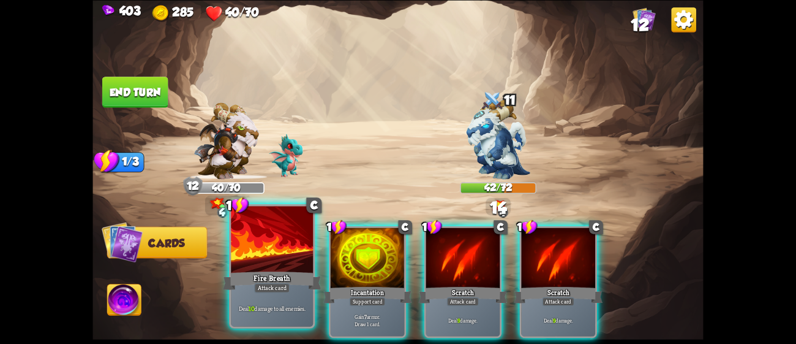
click at [272, 252] on div at bounding box center [272, 240] width 82 height 69
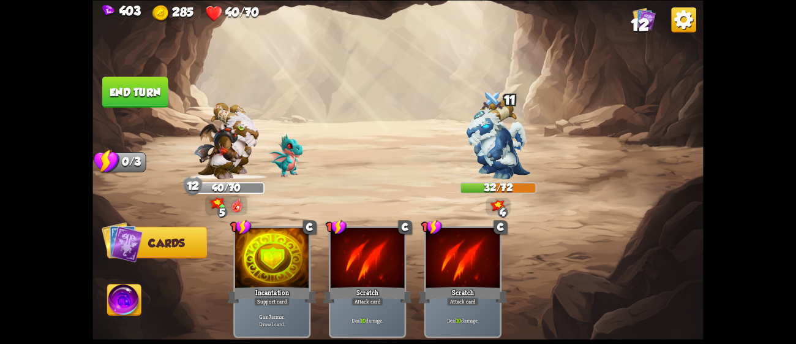
click at [146, 82] on button "End turn" at bounding box center [135, 92] width 67 height 32
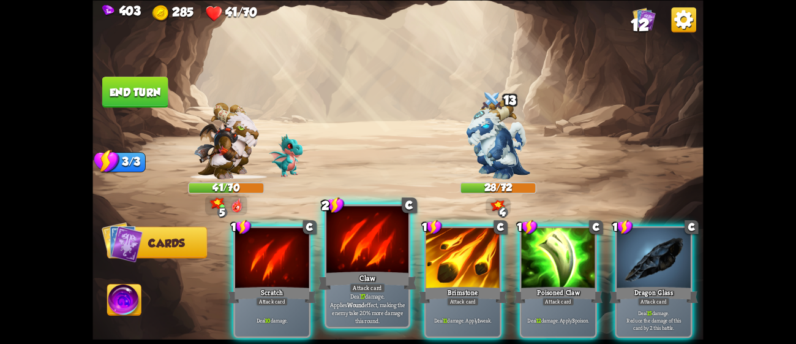
click at [374, 292] on div "Attack card" at bounding box center [368, 287] width 36 height 10
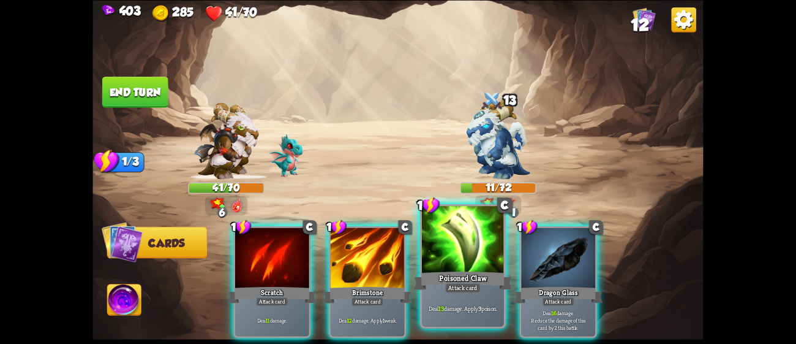
click at [478, 254] on div at bounding box center [463, 240] width 82 height 69
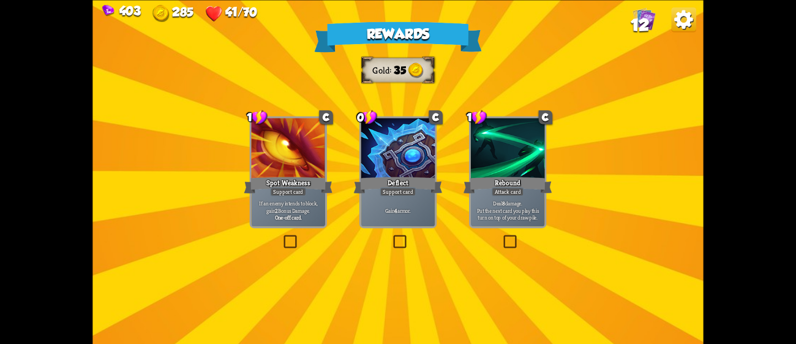
click at [411, 177] on div "Deflect" at bounding box center [398, 185] width 89 height 20
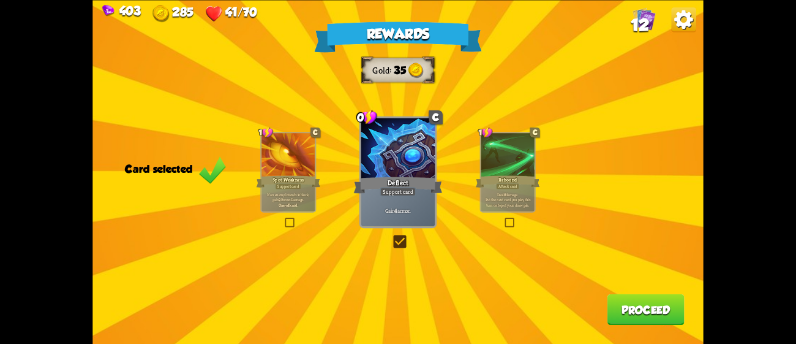
click at [643, 307] on button "Proceed" at bounding box center [646, 308] width 77 height 31
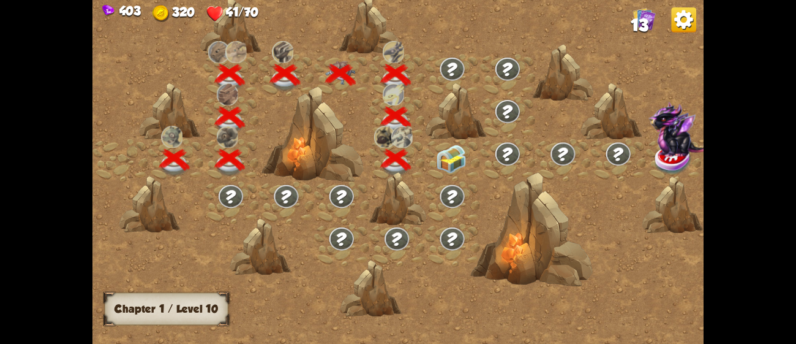
click at [443, 152] on img at bounding box center [451, 159] width 31 height 29
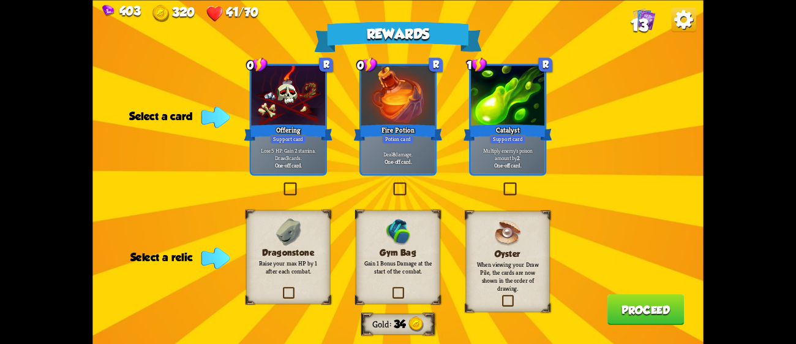
click at [415, 247] on h3 "Gym Bag" at bounding box center [398, 252] width 68 height 10
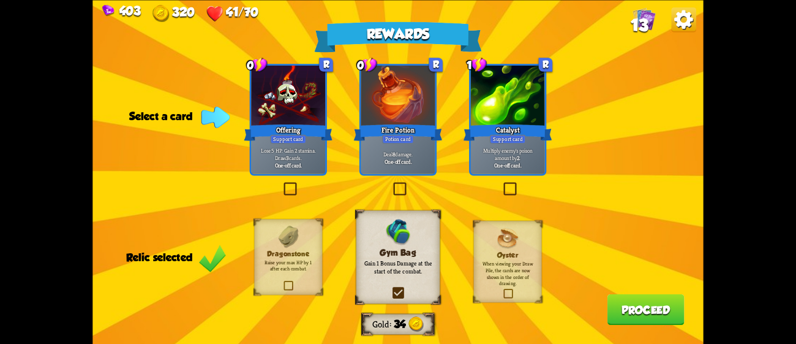
click at [400, 161] on b "One-off card." at bounding box center [399, 160] width 28 height 7
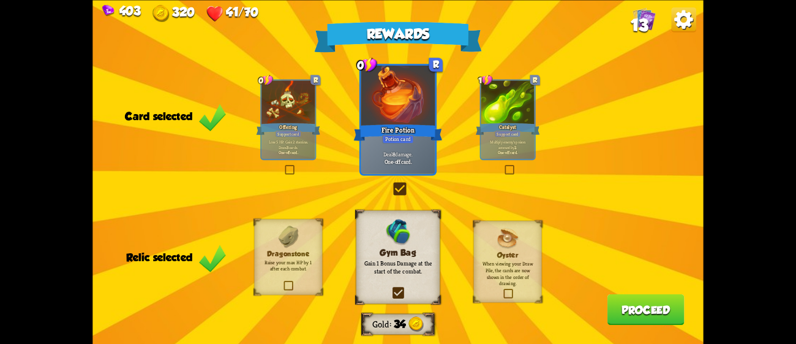
click at [617, 301] on button "Proceed" at bounding box center [646, 308] width 77 height 31
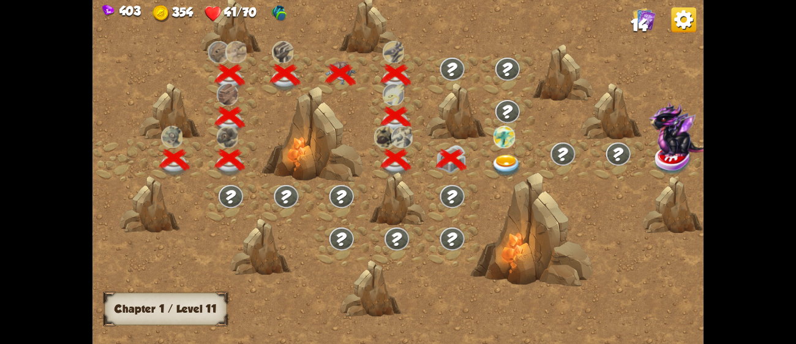
scroll to position [0, 186]
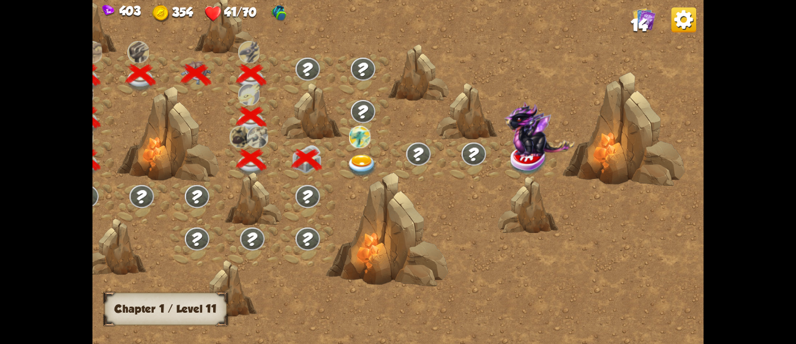
click at [359, 163] on img at bounding box center [362, 165] width 31 height 23
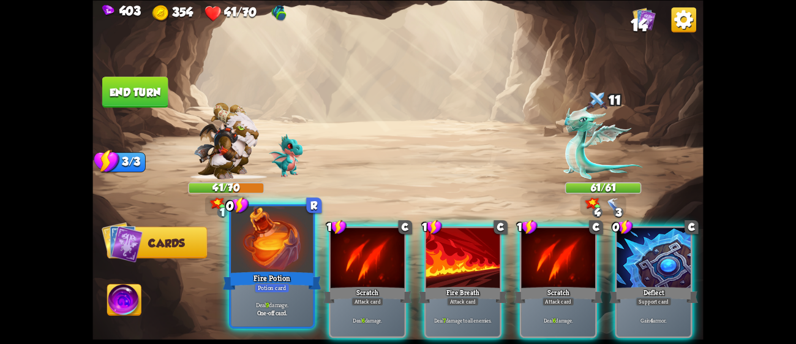
click at [278, 252] on div at bounding box center [272, 240] width 82 height 69
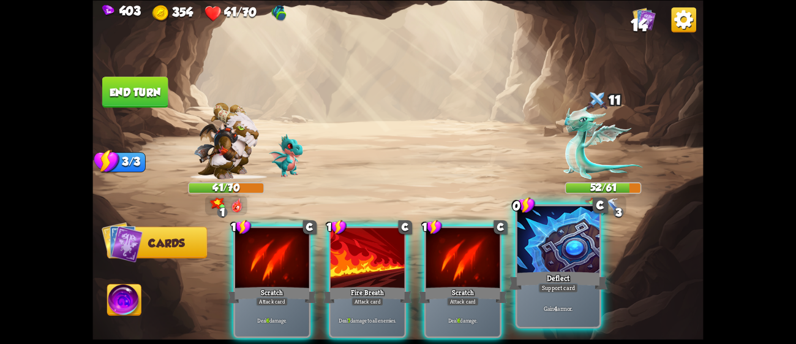
click at [524, 299] on div "Gain 4 armor." at bounding box center [559, 308] width 82 height 36
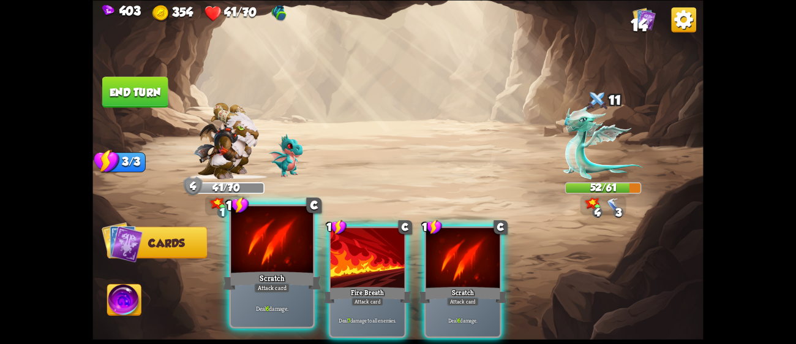
click at [290, 278] on div "Scratch" at bounding box center [272, 280] width 99 height 22
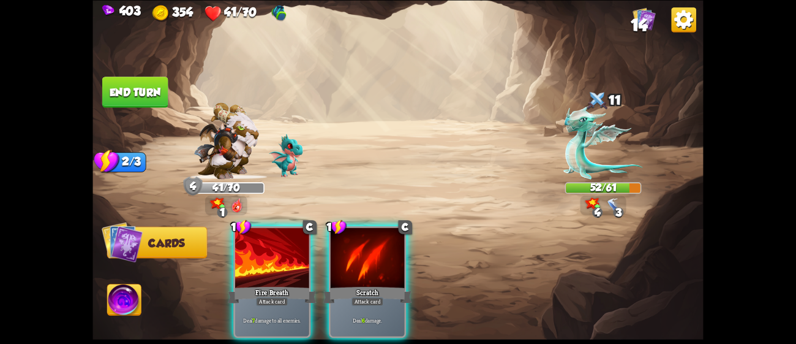
click at [290, 285] on div "Fire Breath" at bounding box center [272, 295] width 89 height 20
click at [323, 285] on div "Scratch" at bounding box center [367, 295] width 89 height 20
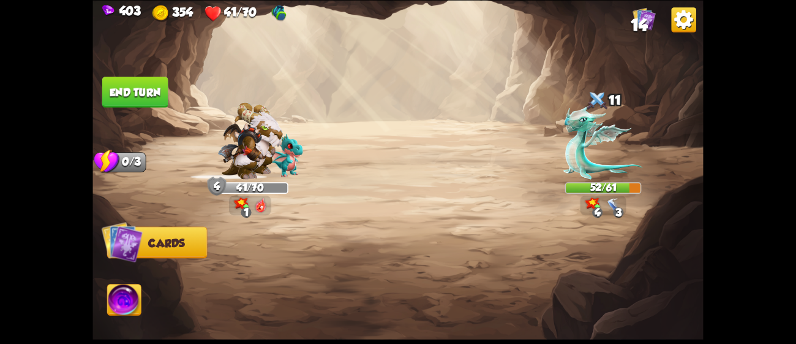
click at [290, 278] on div at bounding box center [459, 267] width 489 height 153
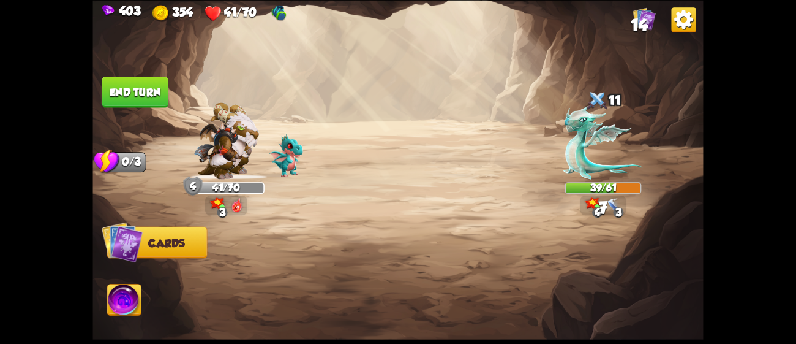
click at [127, 86] on button "End turn" at bounding box center [135, 92] width 66 height 31
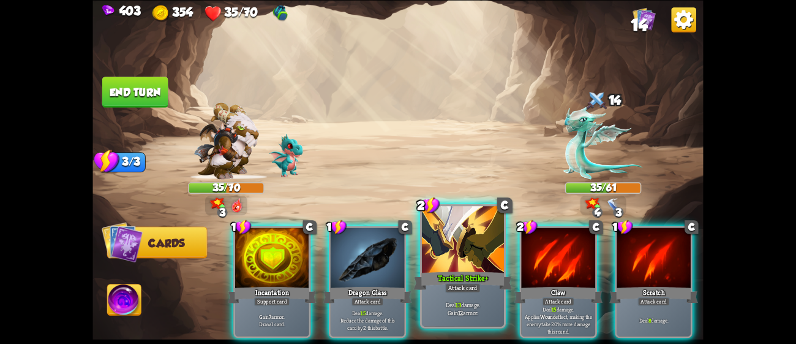
click at [461, 257] on div at bounding box center [463, 240] width 82 height 69
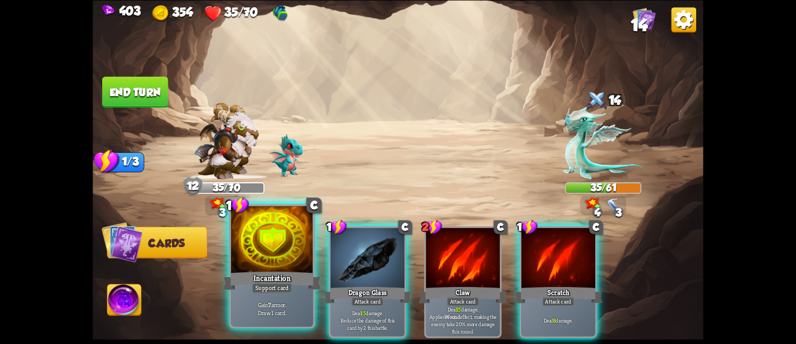
click at [265, 268] on div at bounding box center [272, 240] width 82 height 69
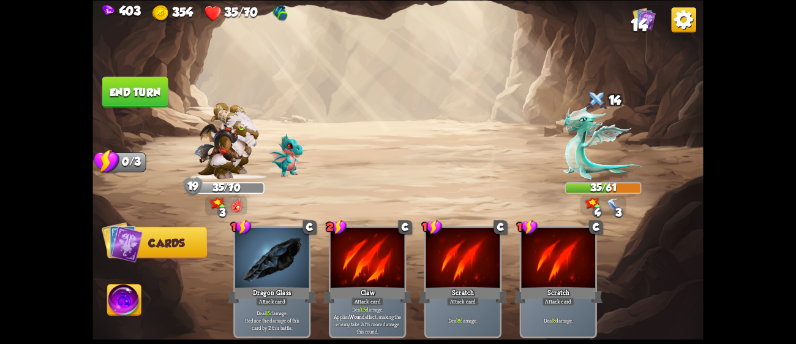
click at [150, 91] on button "End turn" at bounding box center [135, 92] width 66 height 31
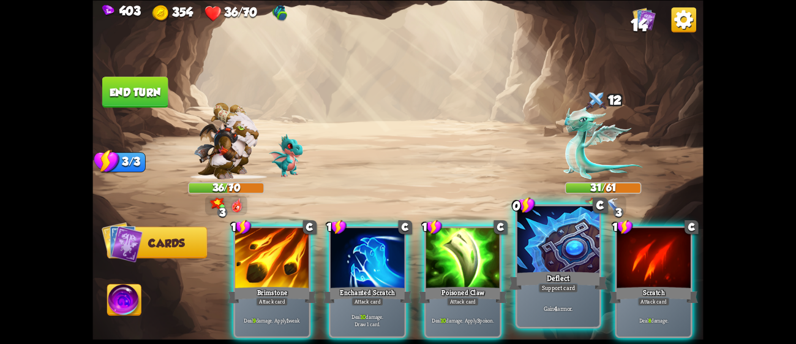
click at [582, 300] on div "Gain 4 armor." at bounding box center [559, 308] width 82 height 36
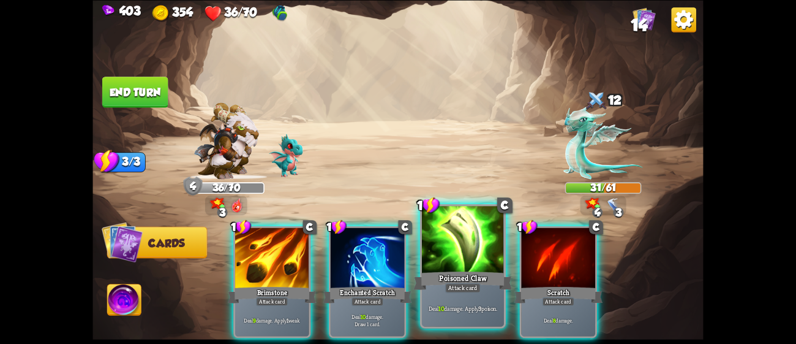
click at [462, 273] on div "Poisoned Claw" at bounding box center [463, 280] width 99 height 22
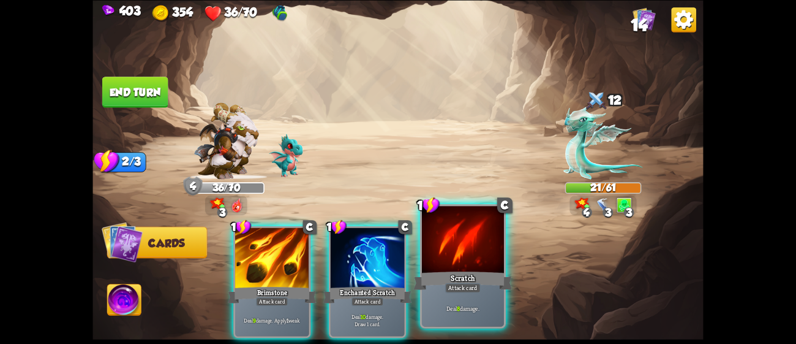
click at [425, 265] on div at bounding box center [463, 240] width 82 height 69
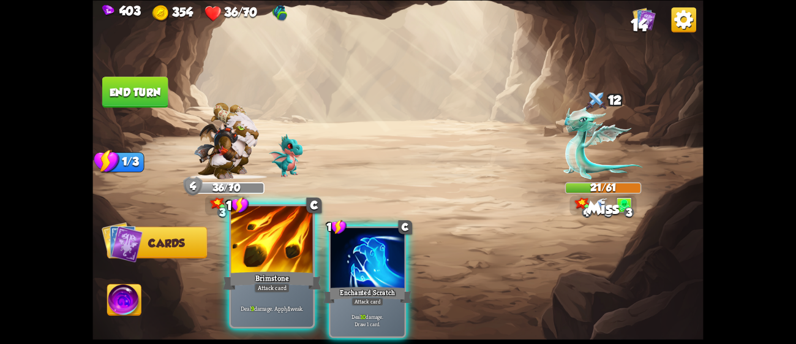
click at [283, 249] on div at bounding box center [272, 240] width 82 height 69
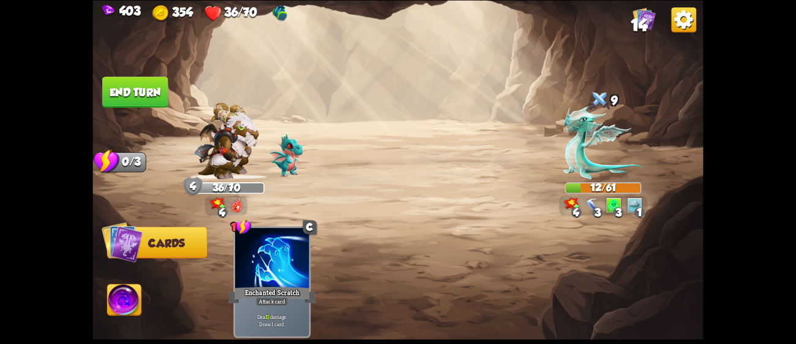
click at [158, 89] on button "End turn" at bounding box center [135, 92] width 66 height 31
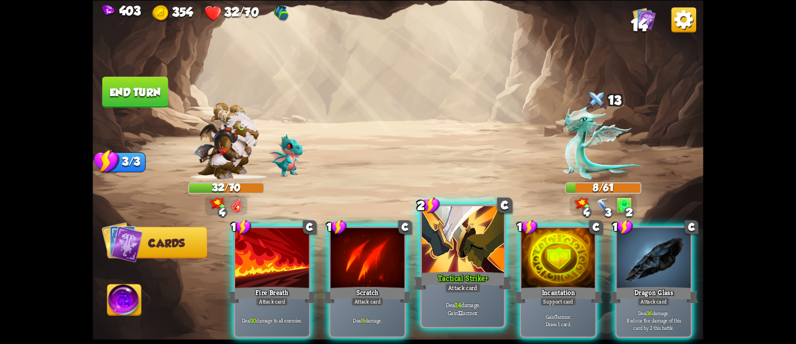
click at [490, 258] on div at bounding box center [463, 240] width 82 height 69
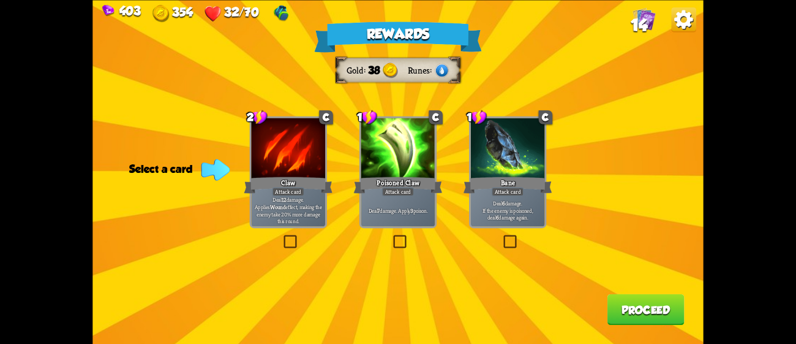
click at [471, 203] on div "Deal 6 damage. If the enemy is poisoned, deal 6 damage again." at bounding box center [508, 210] width 74 height 32
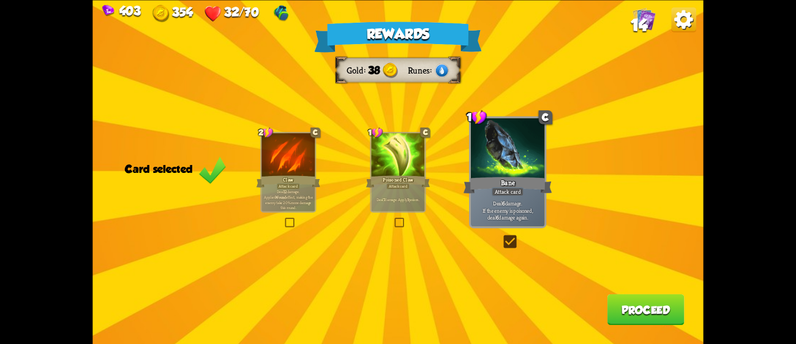
click at [639, 313] on button "Proceed" at bounding box center [646, 308] width 77 height 31
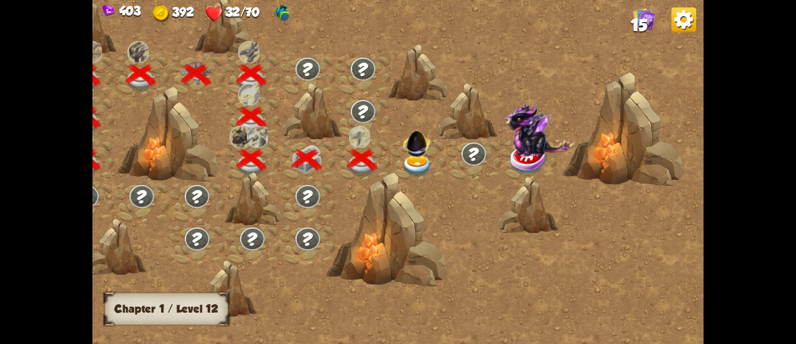
click at [407, 148] on img at bounding box center [417, 141] width 32 height 32
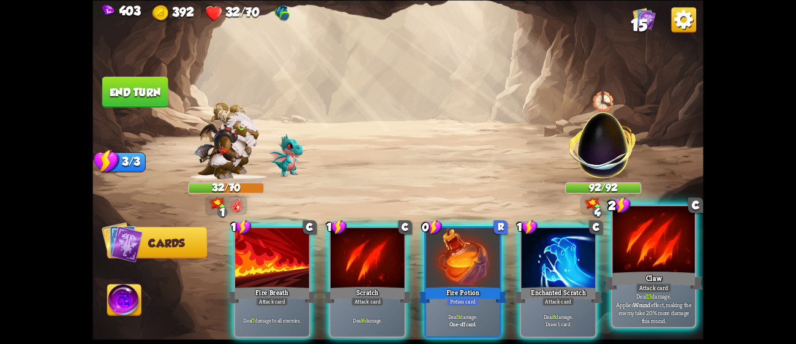
click at [677, 264] on div at bounding box center [654, 240] width 82 height 69
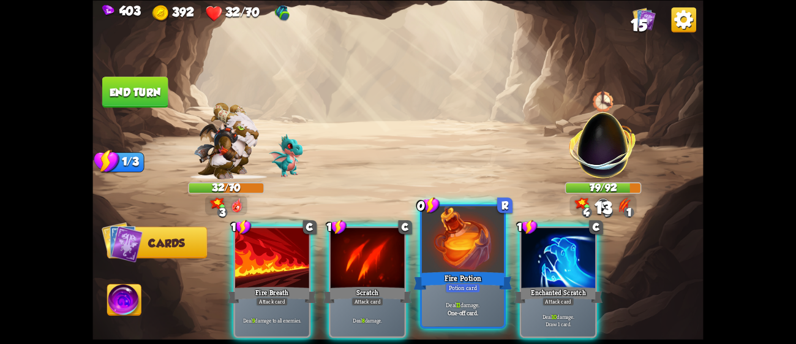
click at [486, 235] on div at bounding box center [463, 240] width 82 height 69
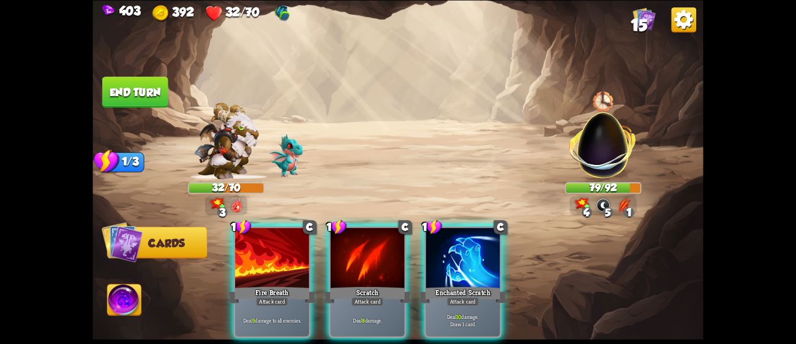
click at [486, 235] on div at bounding box center [463, 258] width 74 height 62
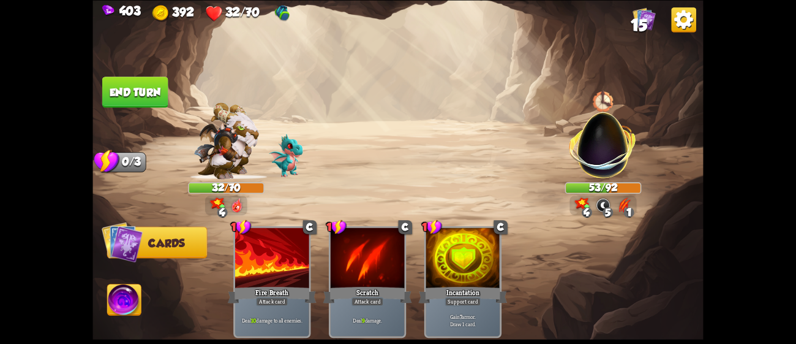
click at [156, 95] on button "End turn" at bounding box center [135, 92] width 66 height 31
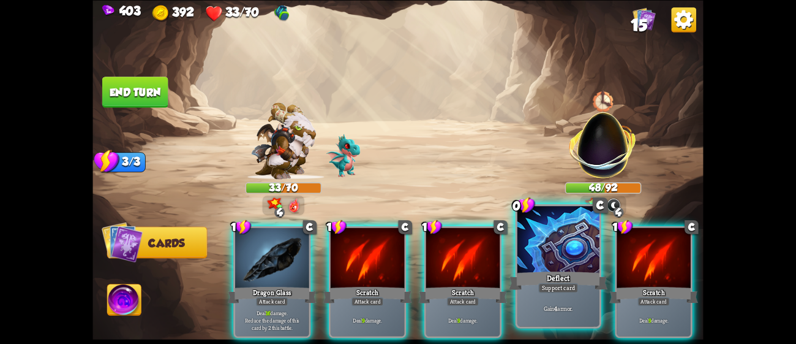
click at [557, 274] on div "Deflect" at bounding box center [558, 280] width 99 height 22
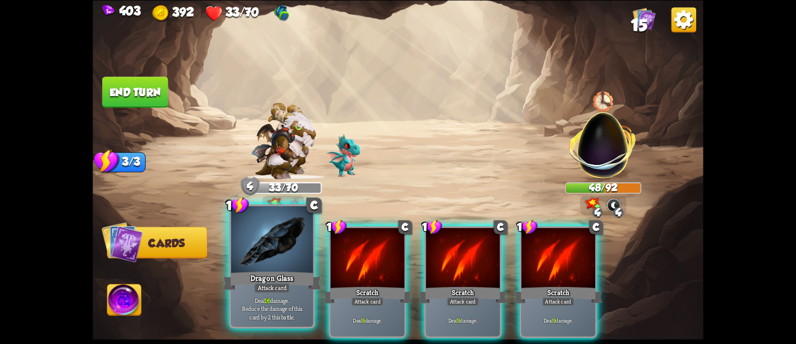
click at [298, 274] on div "Dragon Glass" at bounding box center [272, 280] width 99 height 22
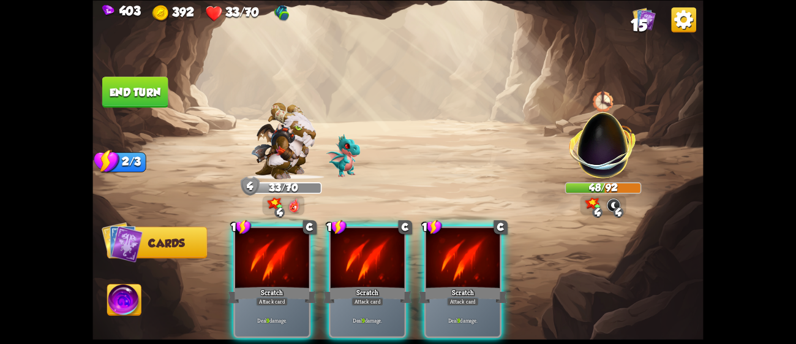
click at [298, 285] on div "Scratch" at bounding box center [272, 295] width 89 height 20
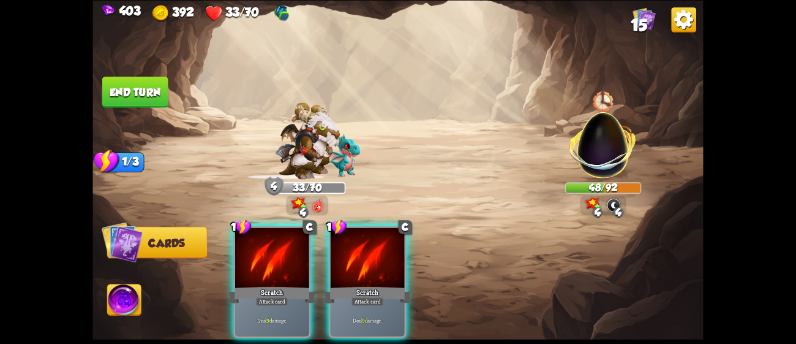
click at [298, 285] on div "Scratch" at bounding box center [272, 295] width 89 height 20
click at [323, 285] on div "Scratch" at bounding box center [367, 295] width 89 height 20
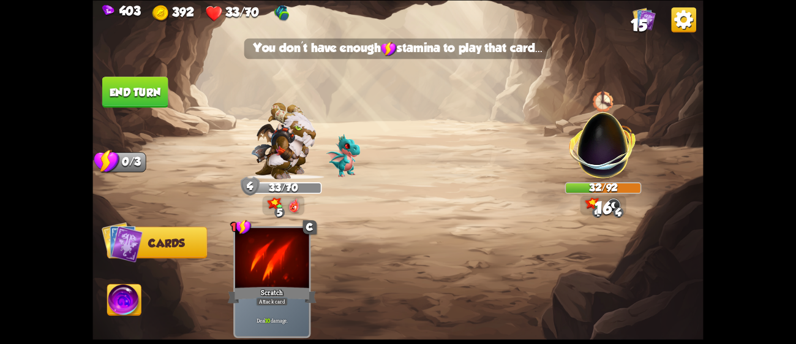
click at [106, 85] on button "End turn" at bounding box center [135, 92] width 66 height 31
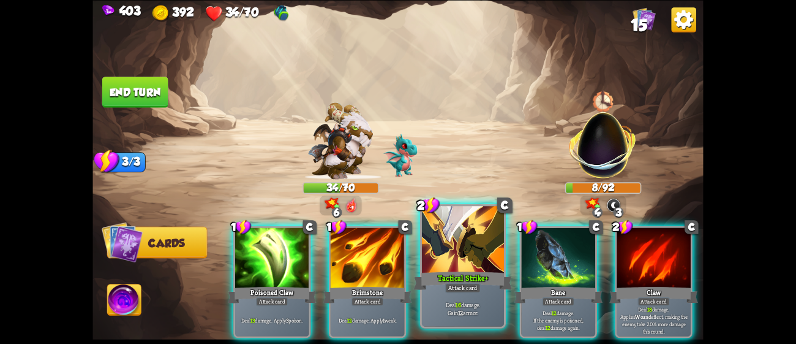
click at [480, 258] on div at bounding box center [463, 240] width 82 height 69
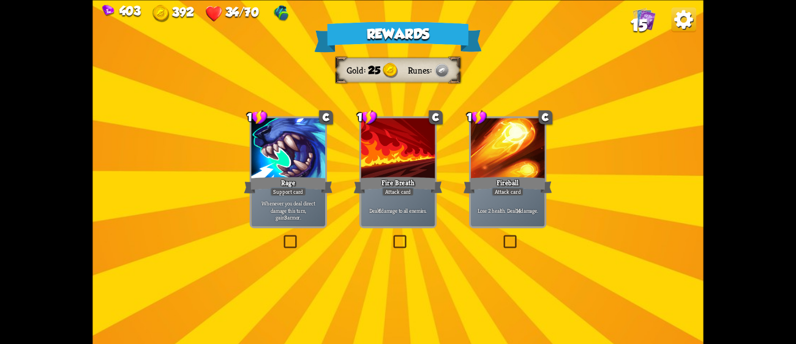
click at [409, 186] on div "Fire Breath" at bounding box center [398, 185] width 89 height 20
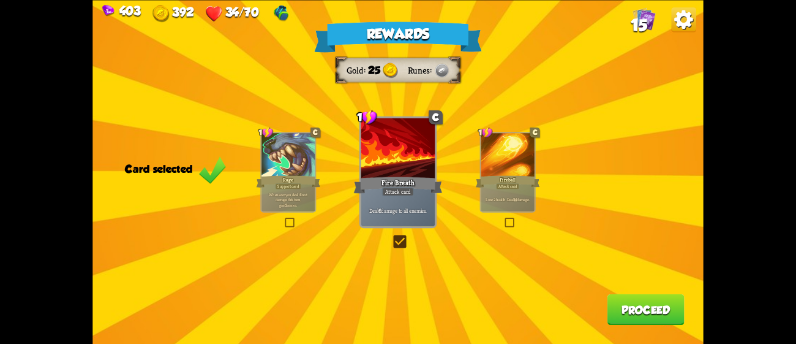
click at [666, 317] on button "Proceed" at bounding box center [646, 308] width 77 height 31
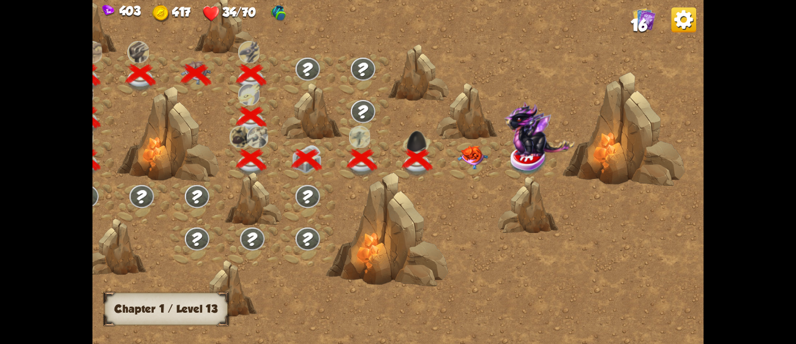
click at [469, 160] on img at bounding box center [473, 157] width 31 height 24
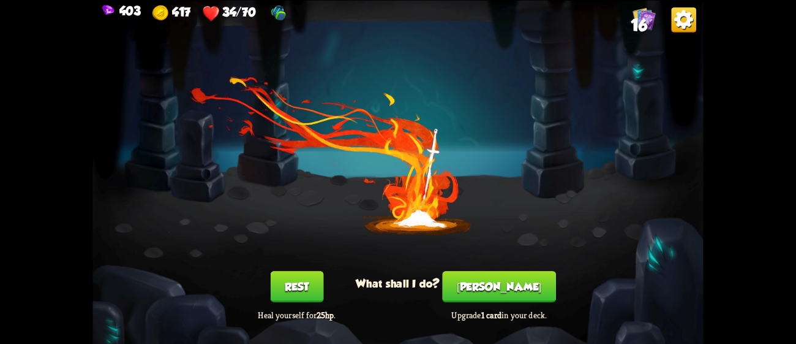
click at [306, 279] on button "Rest" at bounding box center [297, 286] width 53 height 31
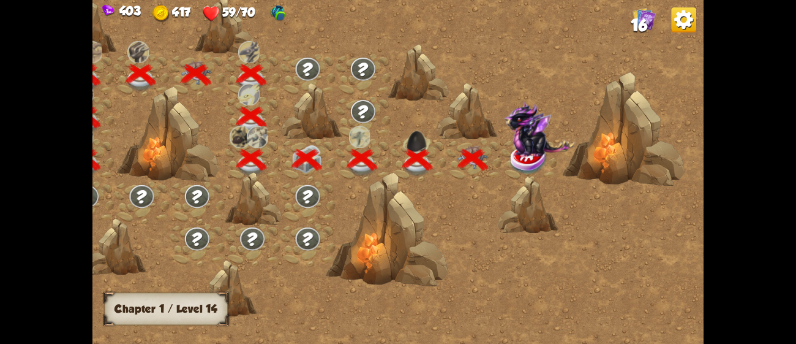
click at [510, 149] on img at bounding box center [539, 129] width 70 height 55
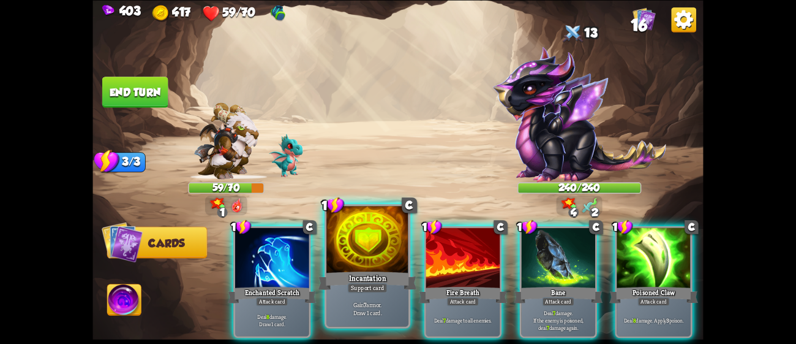
click at [358, 255] on div at bounding box center [367, 240] width 82 height 69
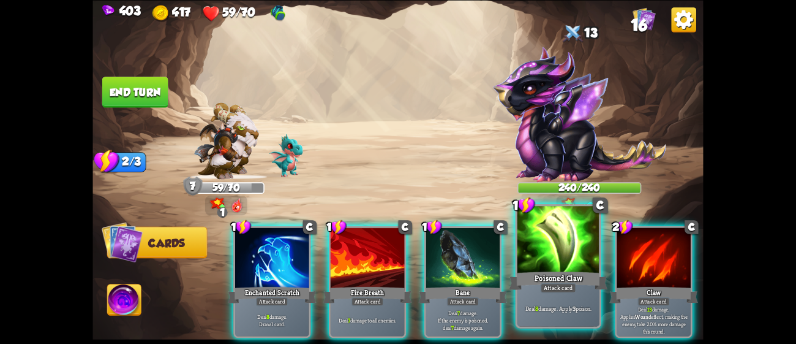
click at [554, 266] on div at bounding box center [559, 240] width 82 height 69
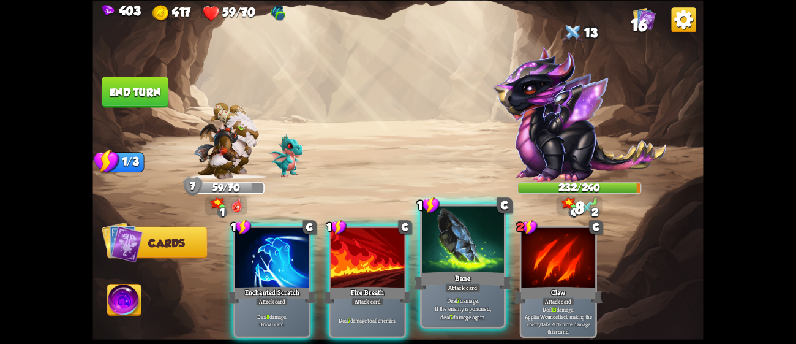
click at [475, 270] on div "Bane" at bounding box center [463, 280] width 99 height 22
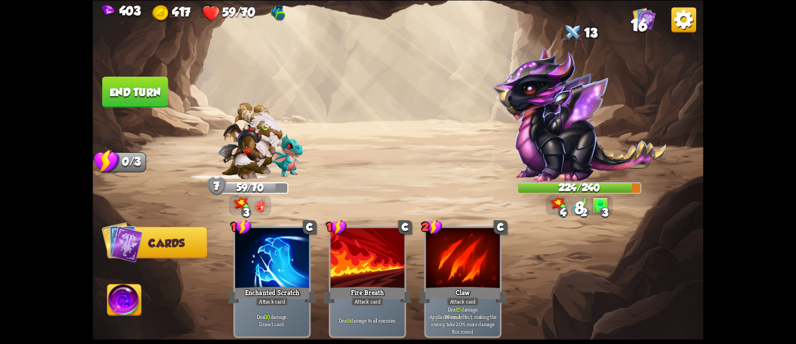
click at [124, 96] on button "End turn" at bounding box center [135, 92] width 66 height 31
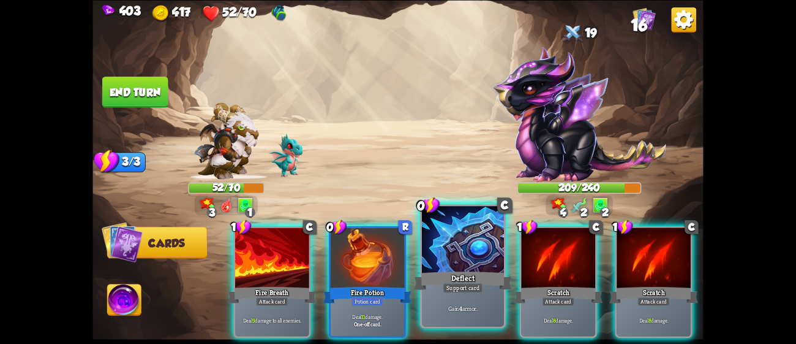
click at [456, 264] on div at bounding box center [463, 240] width 82 height 69
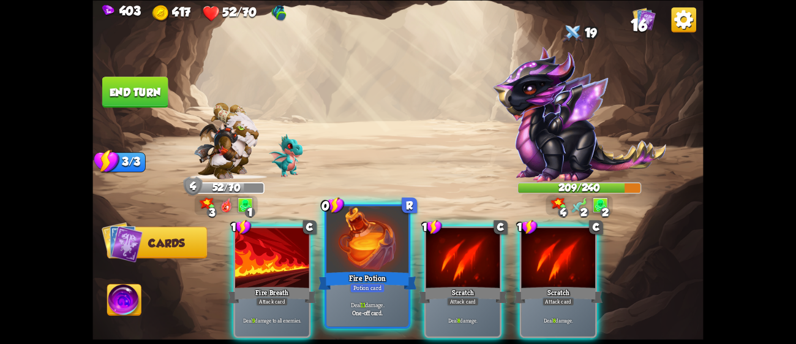
click at [376, 249] on div at bounding box center [367, 240] width 82 height 69
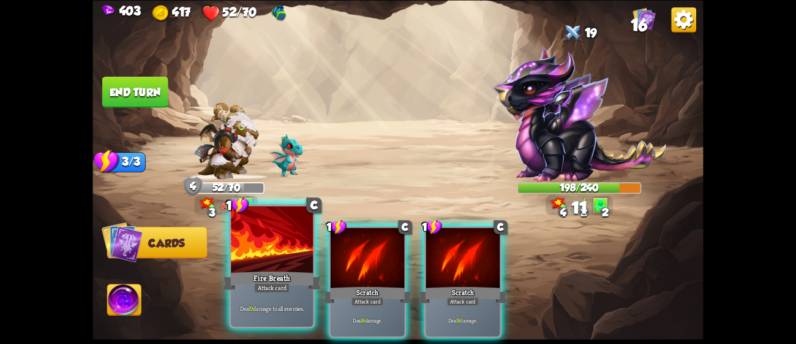
click at [243, 258] on div at bounding box center [272, 240] width 82 height 69
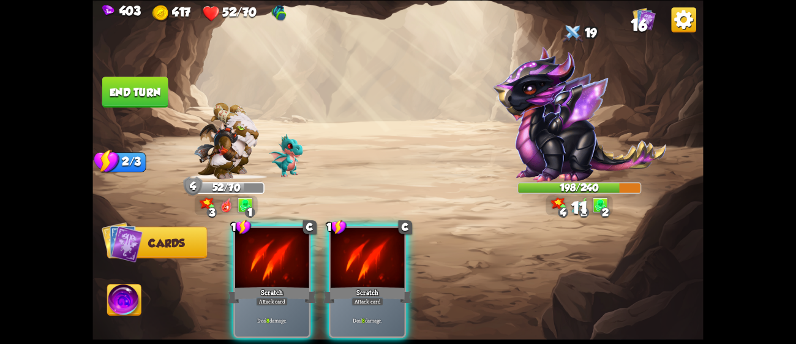
click at [243, 258] on div at bounding box center [272, 258] width 74 height 62
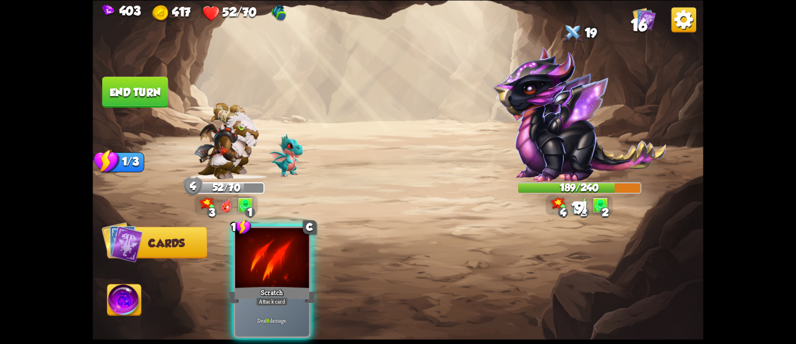
click at [243, 258] on div at bounding box center [272, 258] width 74 height 62
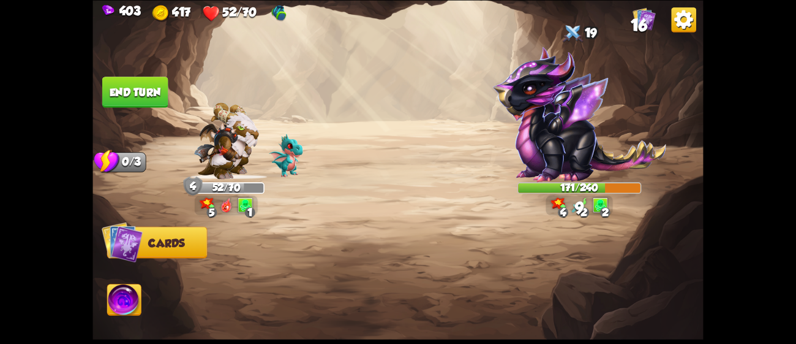
click at [159, 92] on button "End turn" at bounding box center [135, 92] width 66 height 31
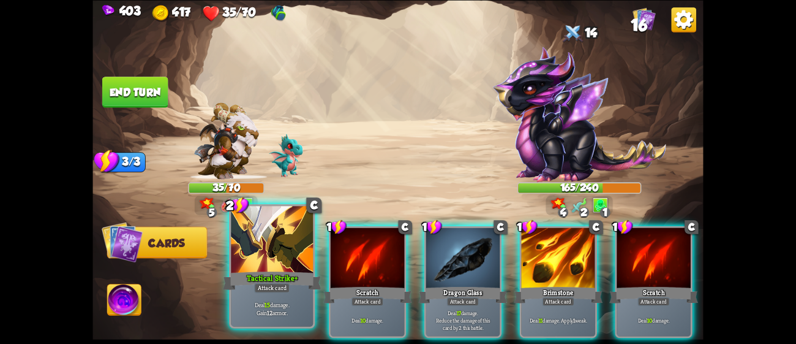
click at [249, 238] on div at bounding box center [272, 240] width 82 height 69
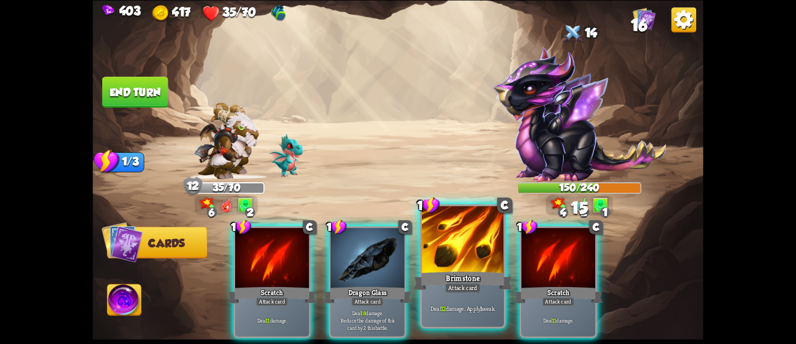
click at [468, 251] on div at bounding box center [463, 240] width 82 height 69
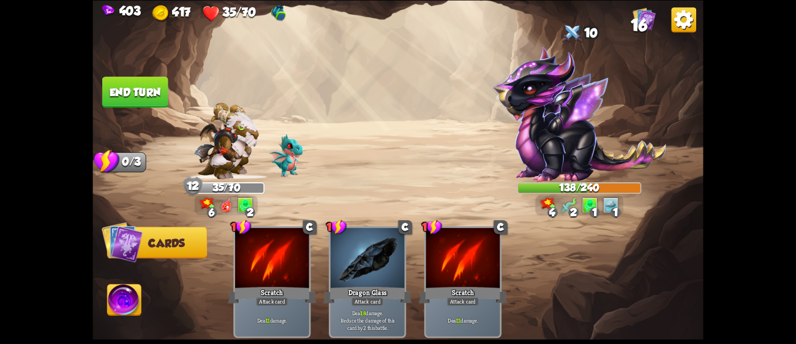
click at [132, 89] on button "End turn" at bounding box center [135, 92] width 66 height 31
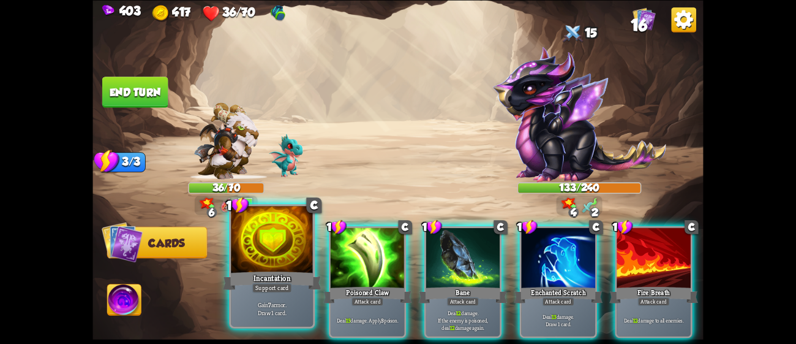
click at [251, 251] on div at bounding box center [272, 240] width 82 height 69
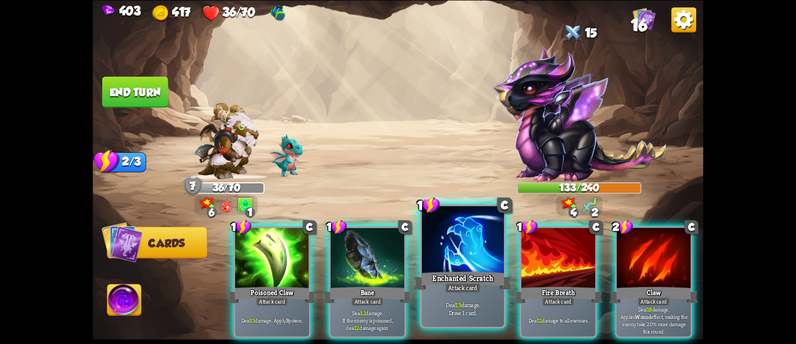
click at [470, 281] on div "Enchanted Scratch" at bounding box center [463, 280] width 99 height 22
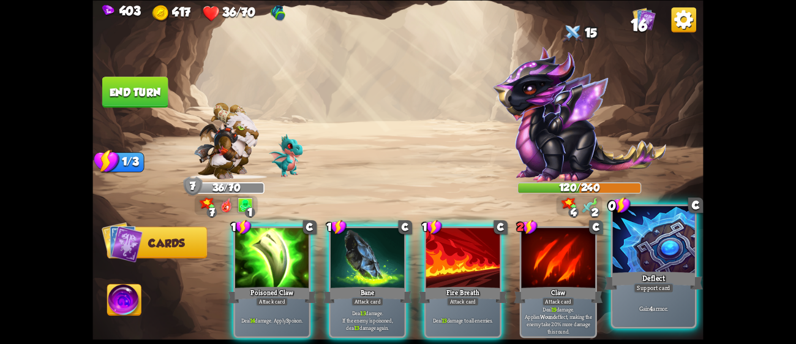
click at [653, 260] on div at bounding box center [654, 240] width 82 height 69
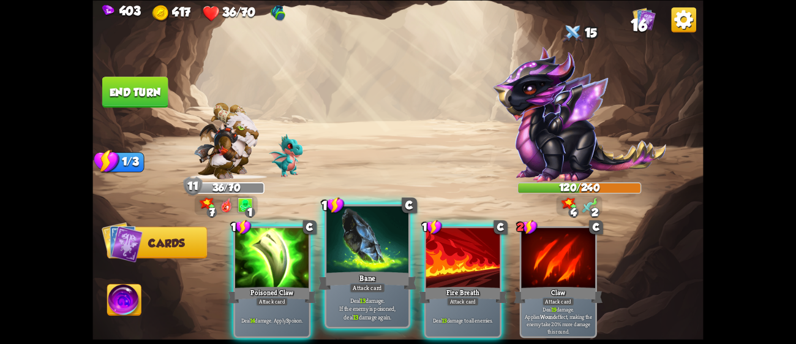
click at [394, 220] on div at bounding box center [367, 240] width 82 height 69
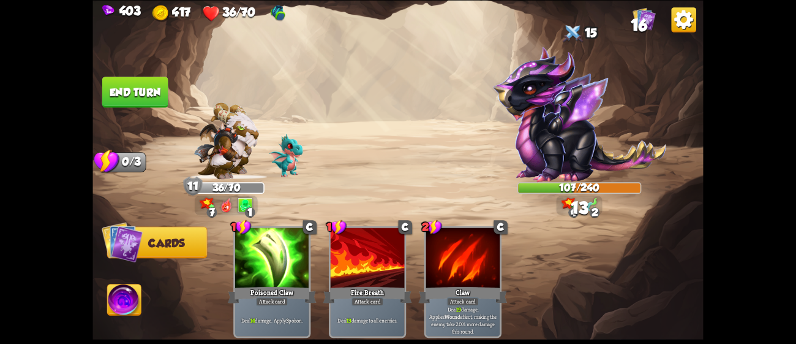
click at [148, 83] on button "End turn" at bounding box center [135, 92] width 66 height 31
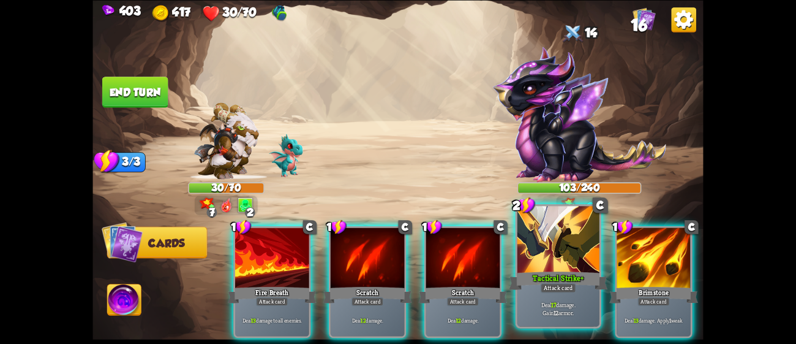
click at [539, 253] on div at bounding box center [559, 240] width 82 height 69
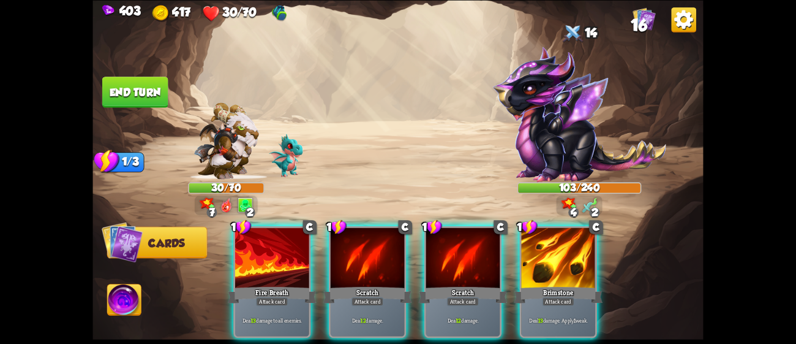
click at [539, 253] on div at bounding box center [558, 258] width 74 height 62
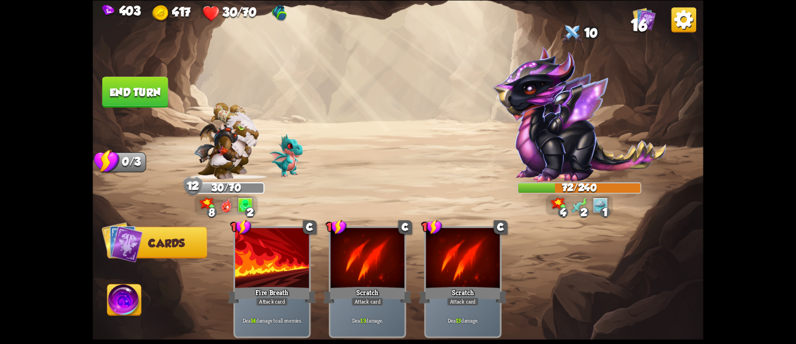
click at [137, 82] on button "End turn" at bounding box center [135, 92] width 66 height 31
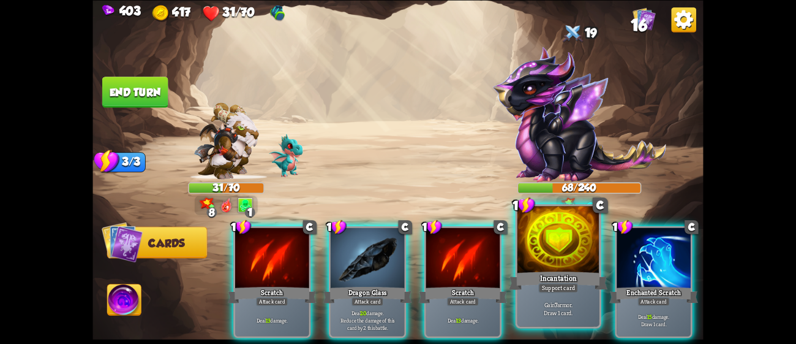
click at [567, 278] on div "Incantation" at bounding box center [558, 280] width 99 height 22
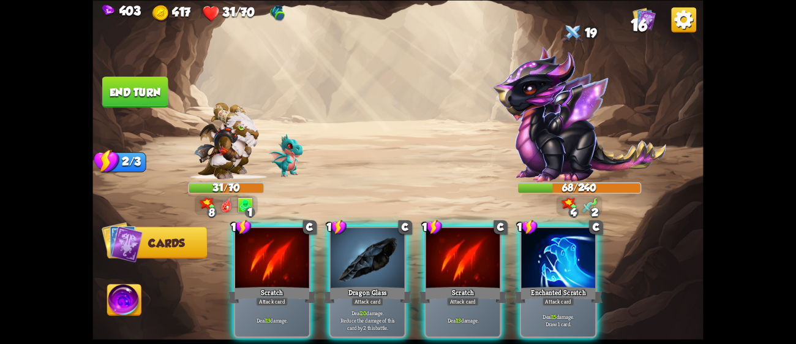
click at [567, 285] on div "Enchanted Scratch" at bounding box center [558, 295] width 89 height 20
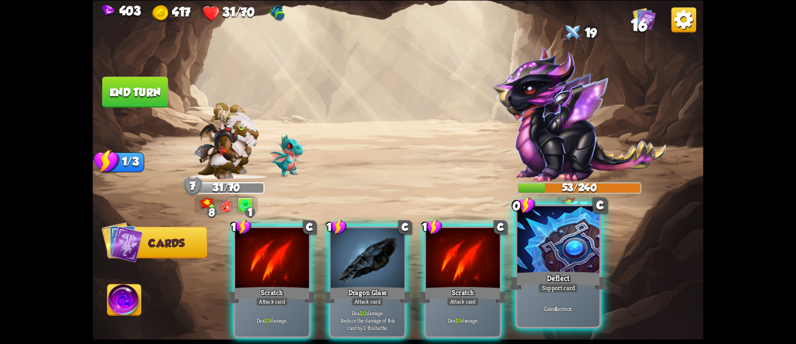
click at [559, 247] on div at bounding box center [559, 240] width 82 height 69
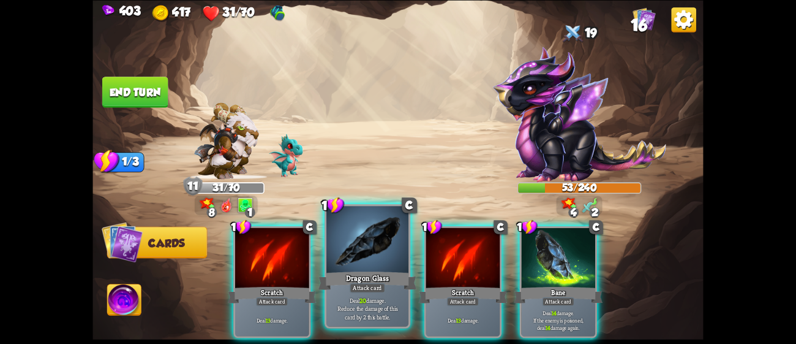
click at [380, 257] on div at bounding box center [367, 240] width 82 height 69
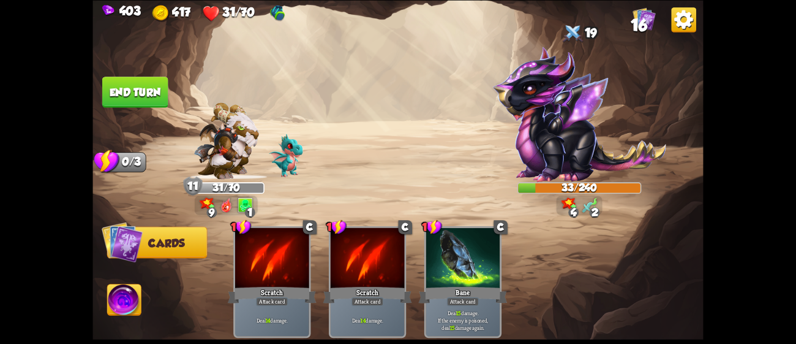
click at [111, 85] on button "End turn" at bounding box center [135, 92] width 66 height 31
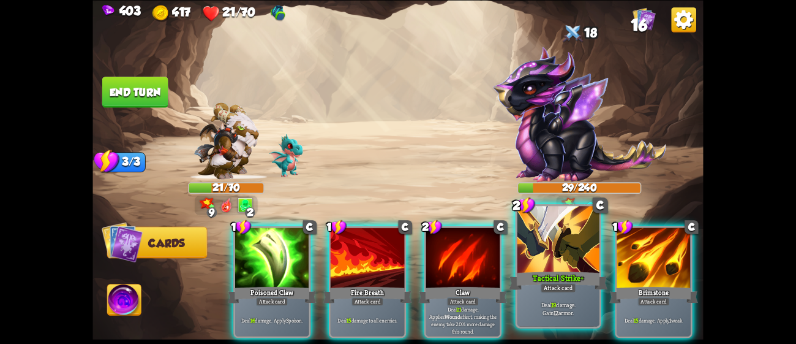
click at [566, 271] on div "Tactical Strike+" at bounding box center [558, 280] width 99 height 22
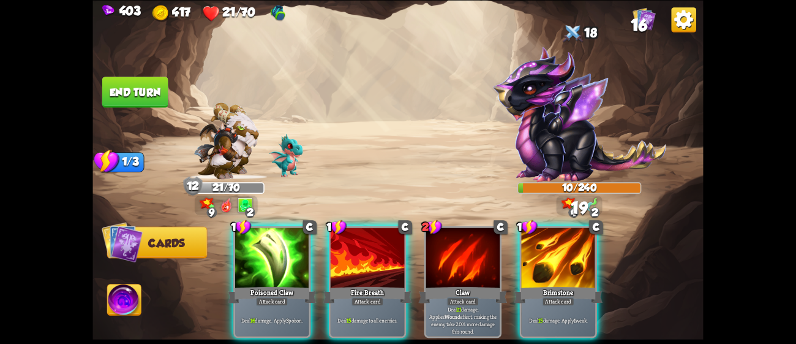
click at [566, 285] on div "Brimstone" at bounding box center [558, 295] width 89 height 20
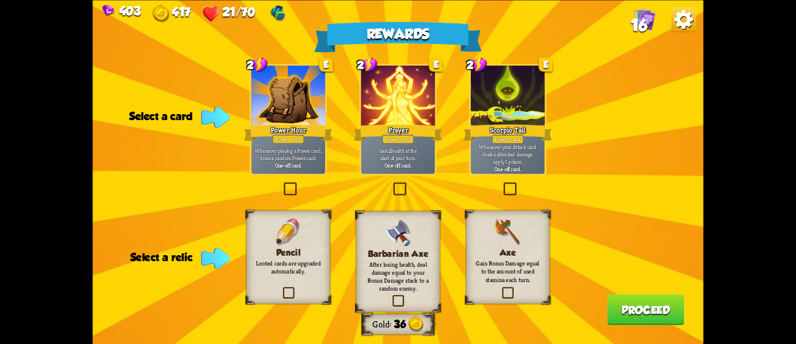
click at [318, 93] on div at bounding box center [288, 96] width 74 height 62
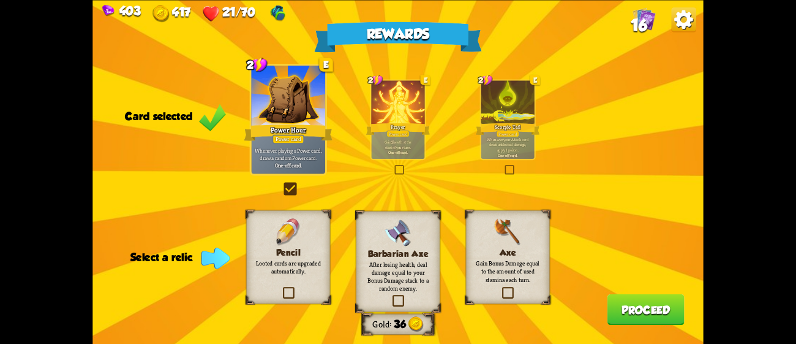
click at [397, 231] on img at bounding box center [399, 233] width 28 height 28
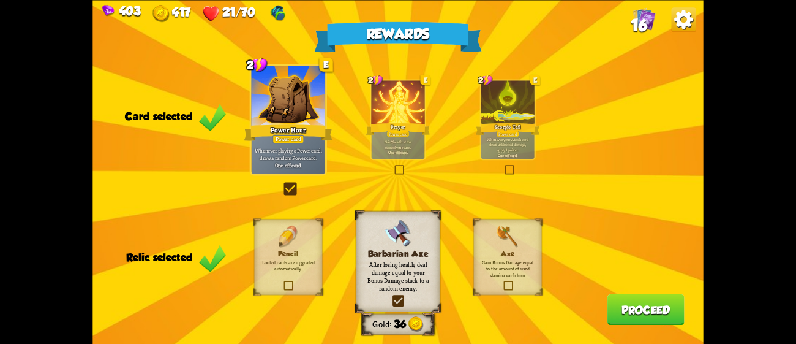
click at [669, 301] on button "Proceed" at bounding box center [646, 308] width 77 height 31
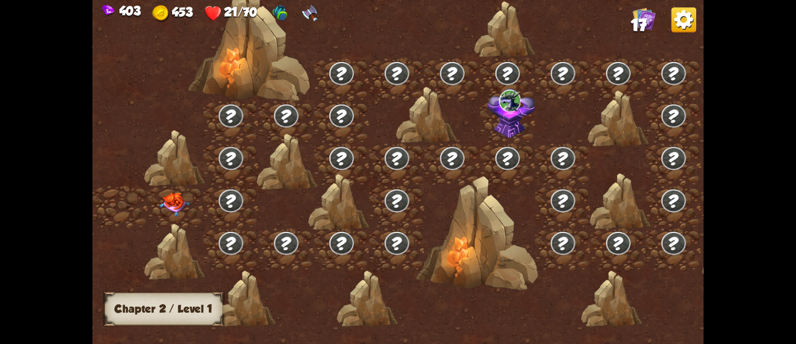
click at [179, 207] on img at bounding box center [174, 204] width 31 height 24
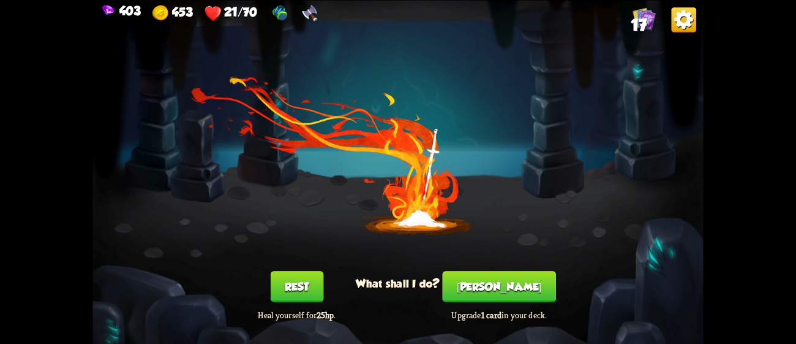
click at [297, 276] on button "Rest" at bounding box center [297, 286] width 53 height 31
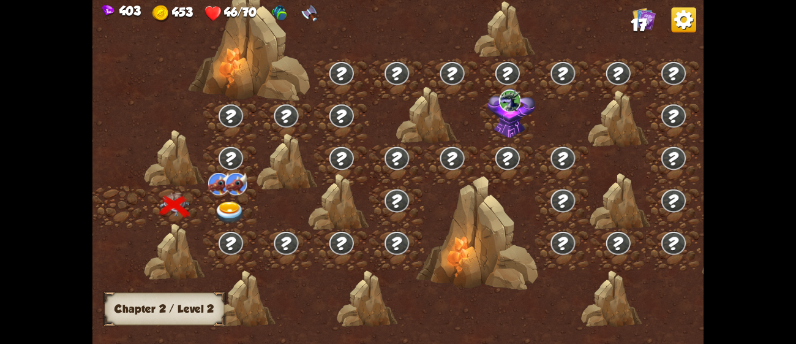
click at [228, 208] on img at bounding box center [230, 213] width 31 height 23
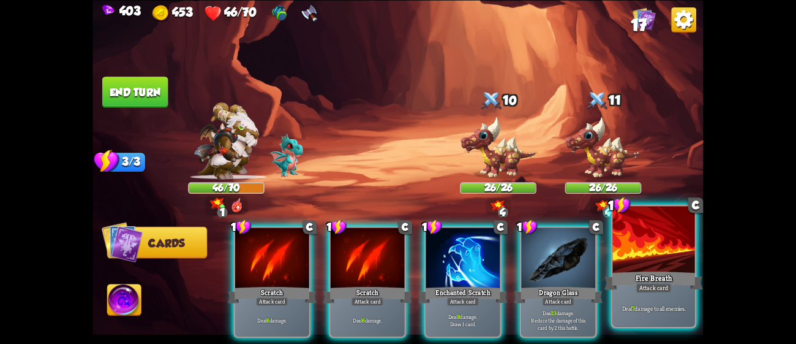
click at [655, 298] on div "Deal 7 damage to all enemies." at bounding box center [654, 308] width 82 height 36
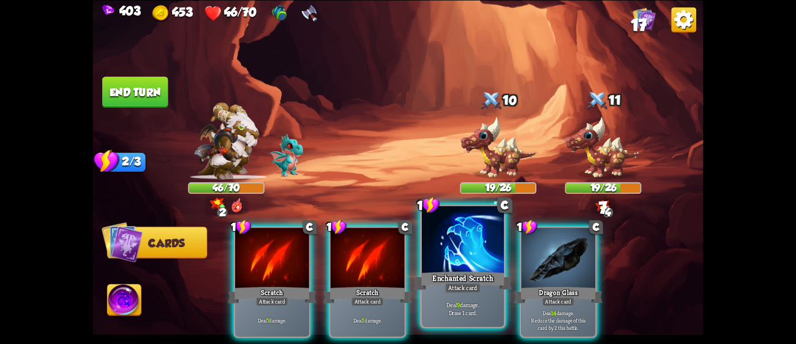
click at [471, 219] on div at bounding box center [463, 240] width 82 height 69
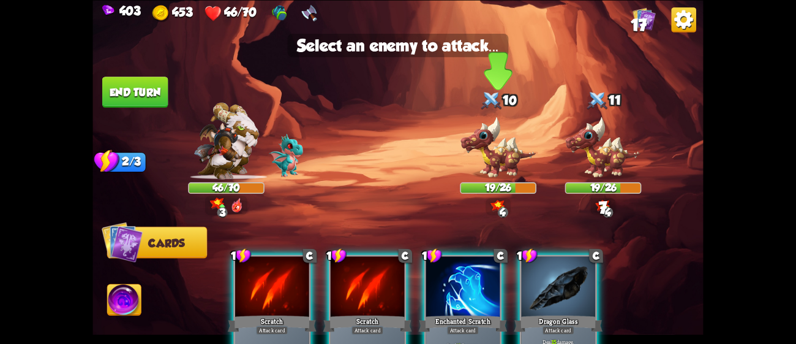
click at [494, 151] on img at bounding box center [498, 147] width 77 height 63
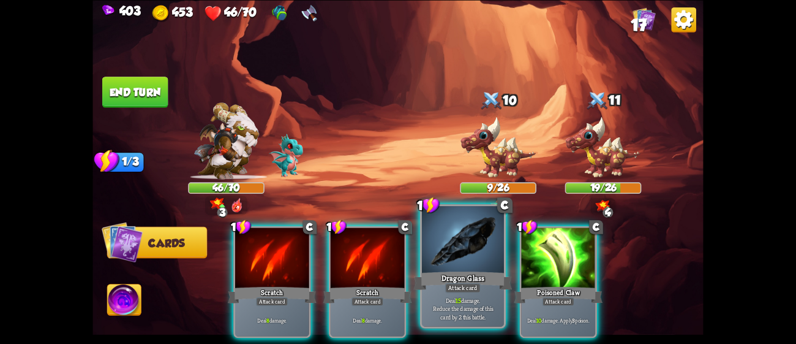
click at [481, 242] on div at bounding box center [463, 240] width 82 height 69
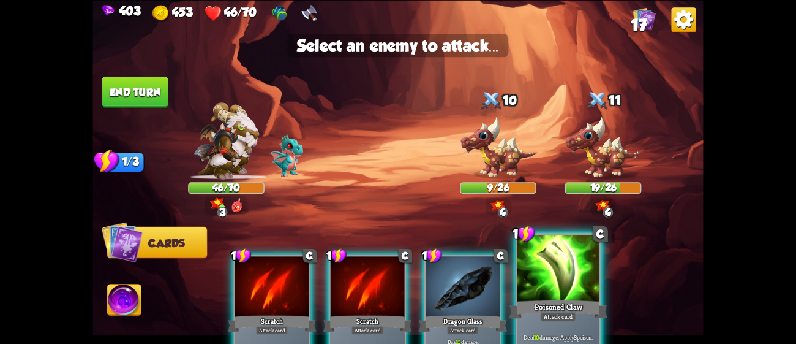
click at [544, 303] on div "Poisoned Claw" at bounding box center [558, 309] width 99 height 22
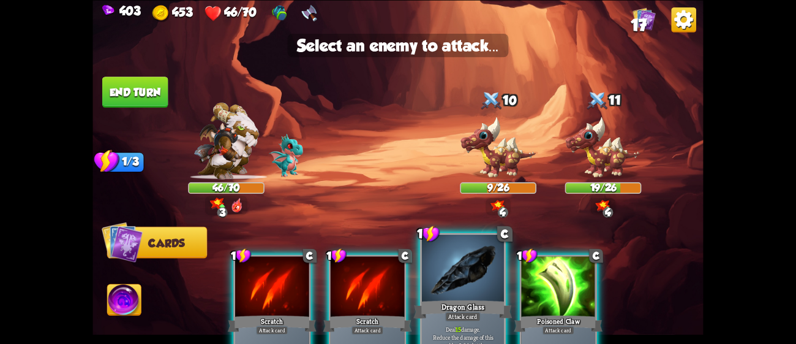
click at [473, 268] on div at bounding box center [463, 269] width 82 height 69
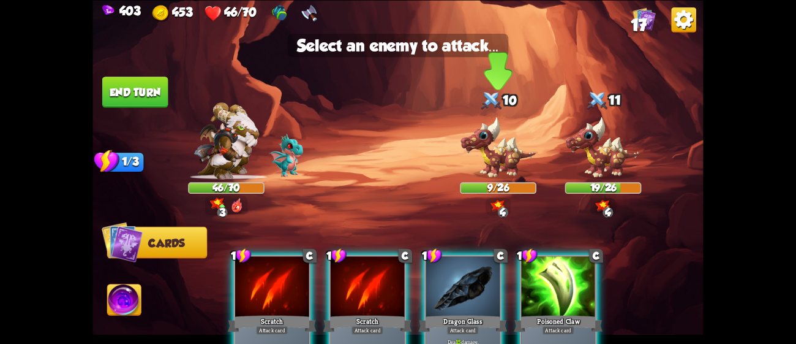
click at [488, 156] on img at bounding box center [498, 147] width 77 height 63
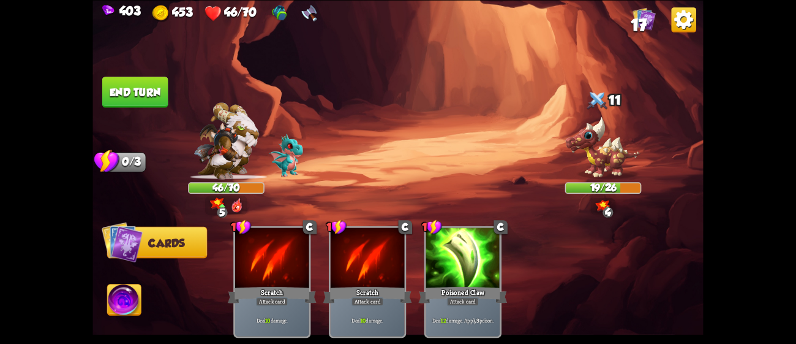
click at [144, 97] on button "End turn" at bounding box center [135, 92] width 66 height 31
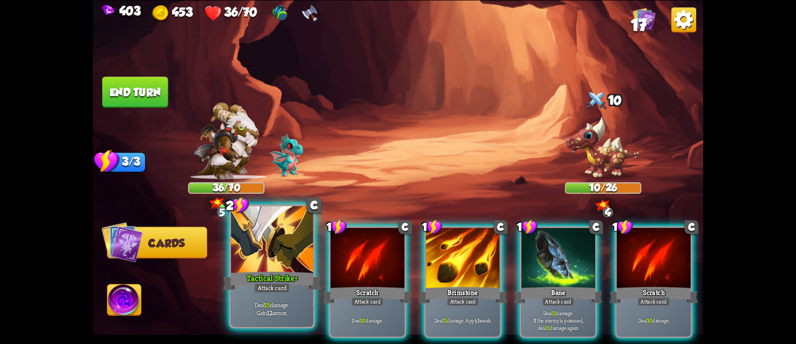
click at [273, 238] on div at bounding box center [272, 240] width 82 height 69
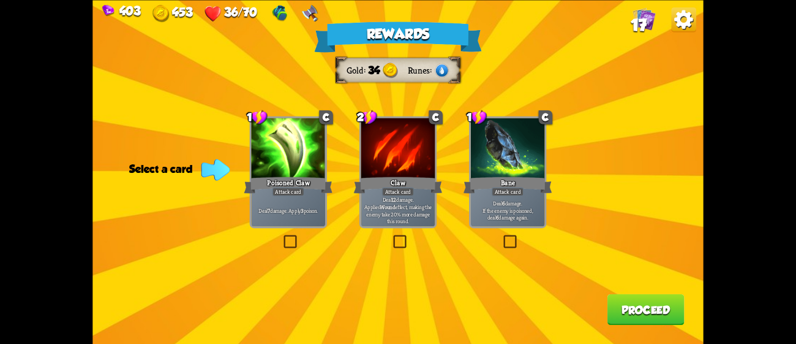
click at [388, 184] on div "Claw" at bounding box center [398, 185] width 89 height 20
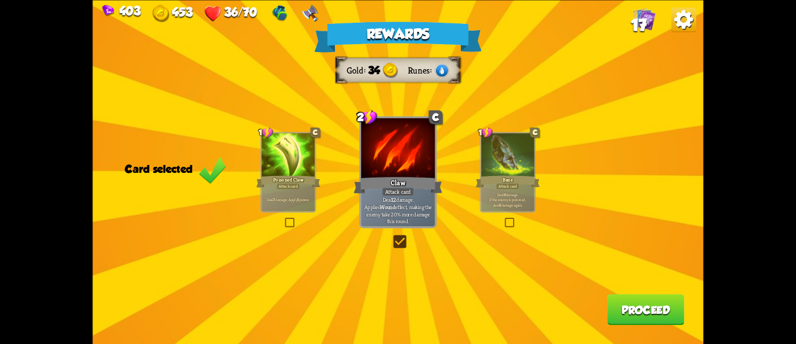
click at [654, 320] on button "Proceed" at bounding box center [646, 308] width 77 height 31
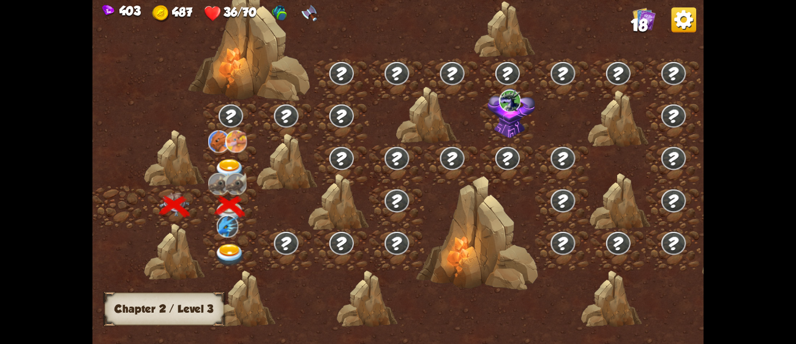
click at [232, 241] on div at bounding box center [230, 249] width 55 height 42
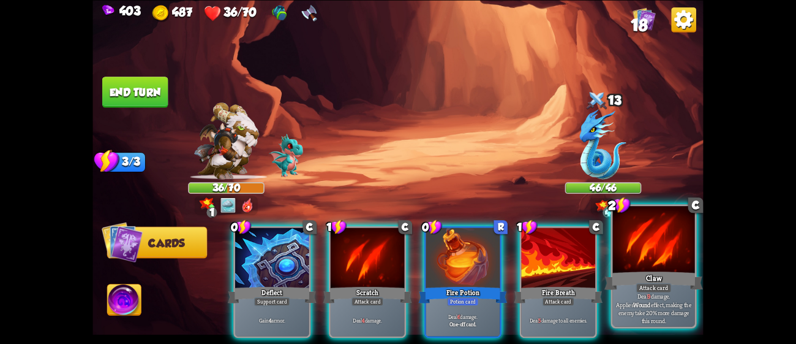
click at [636, 281] on div "Claw" at bounding box center [654, 280] width 99 height 22
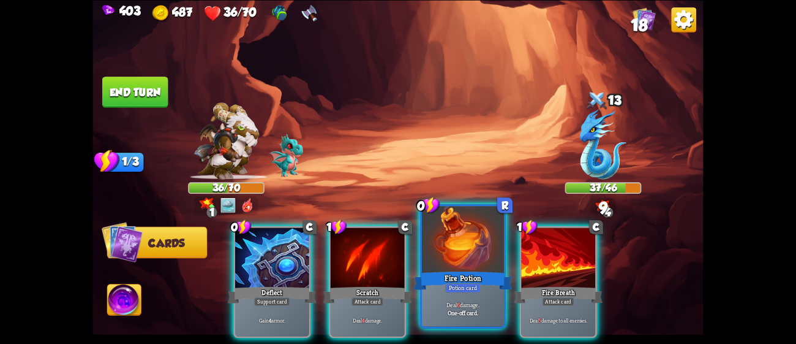
click at [486, 268] on div at bounding box center [463, 240] width 82 height 69
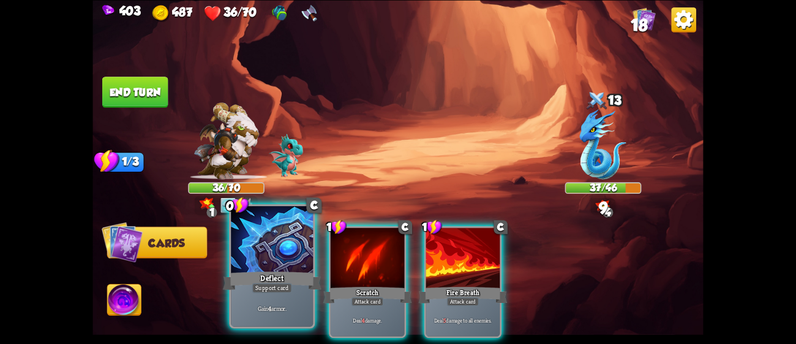
click at [226, 282] on div "Deflect" at bounding box center [272, 280] width 99 height 22
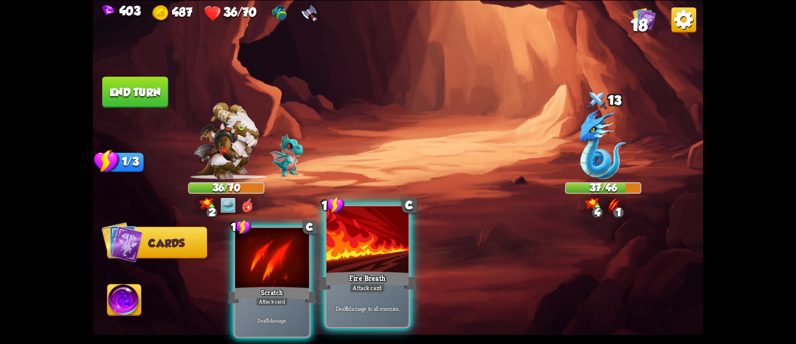
click at [383, 293] on div "Deal 6 damage to all enemies." at bounding box center [367, 308] width 82 height 36
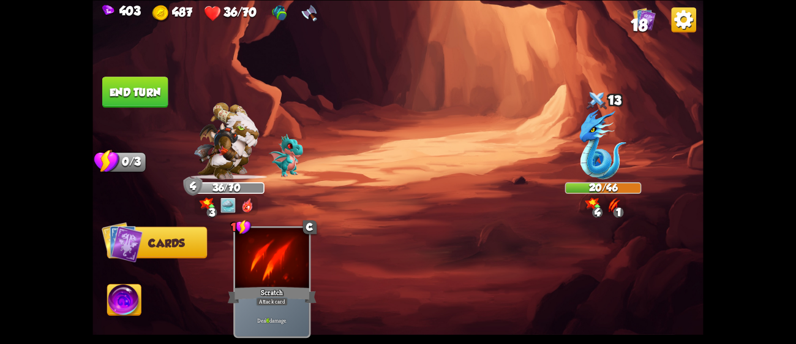
click at [149, 96] on button "End turn" at bounding box center [135, 92] width 66 height 31
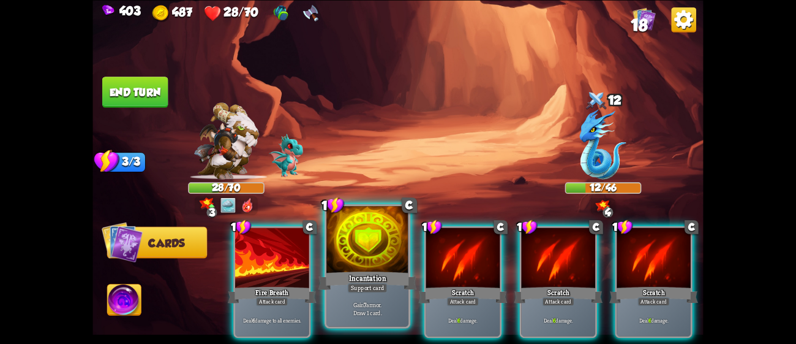
click at [383, 271] on div "Incantation" at bounding box center [367, 280] width 99 height 22
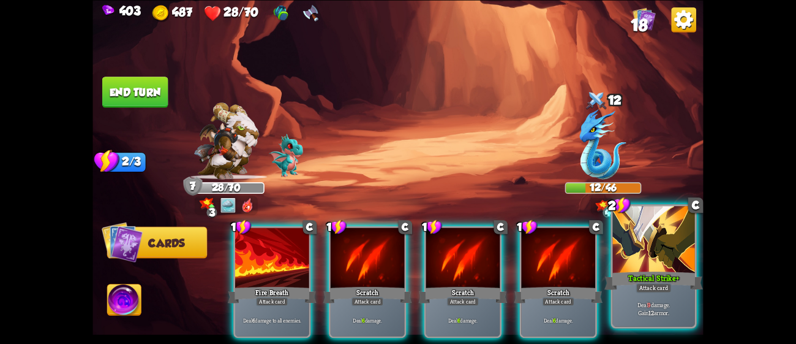
click at [622, 262] on div at bounding box center [654, 240] width 82 height 69
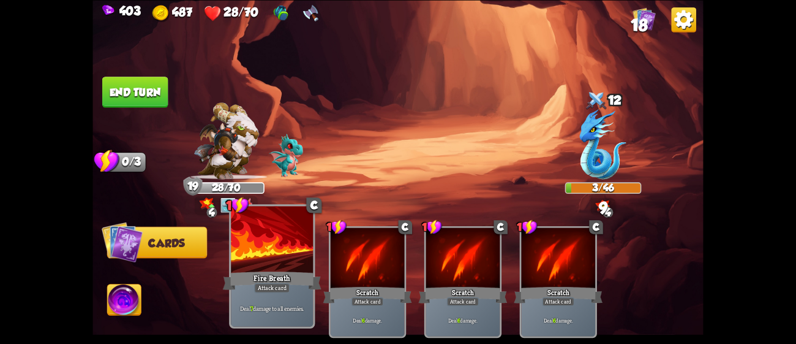
click at [286, 285] on div "Attack card" at bounding box center [272, 287] width 36 height 10
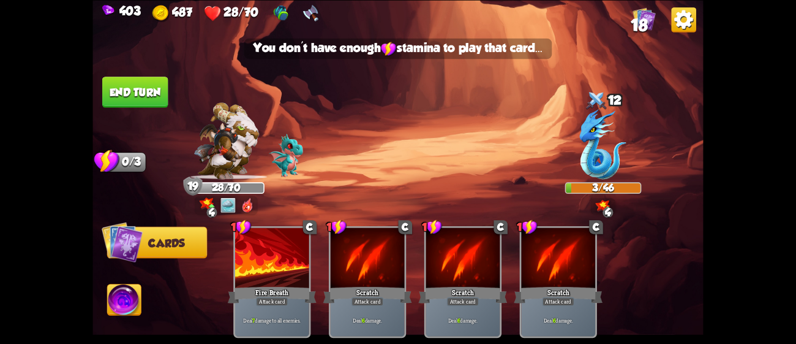
click at [115, 96] on button "End turn" at bounding box center [135, 92] width 66 height 31
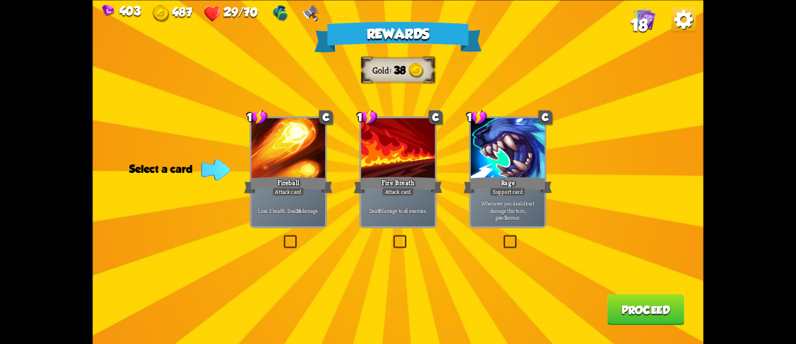
click at [399, 227] on div "1 C Fire Breath Attack card Deal 6 damage to all enemies." at bounding box center [398, 171] width 77 height 111
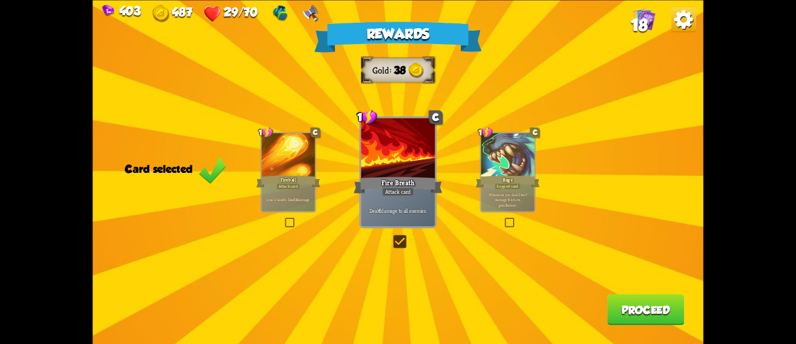
click at [672, 318] on button "Proceed" at bounding box center [646, 308] width 77 height 31
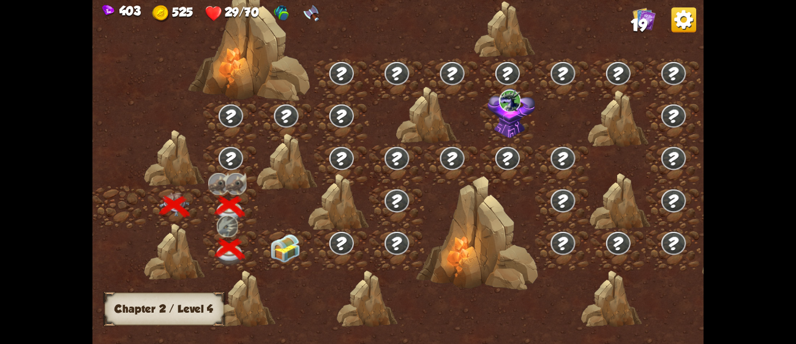
click at [283, 241] on img at bounding box center [285, 248] width 31 height 29
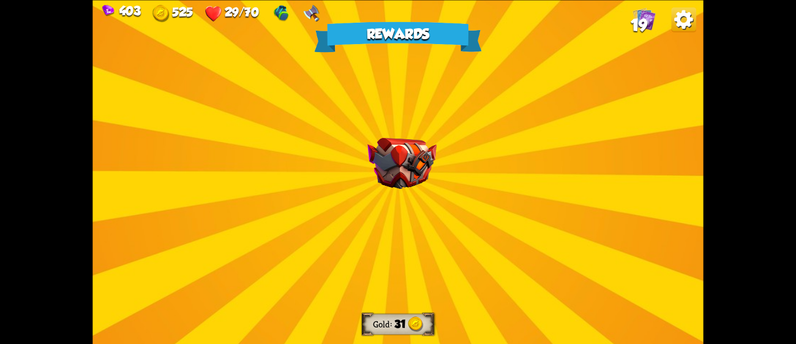
click at [384, 203] on div "Rewards Gold 31 Select a card 1 R Panic Button Support card Gain 30 armor. You …" at bounding box center [397, 172] width 611 height 344
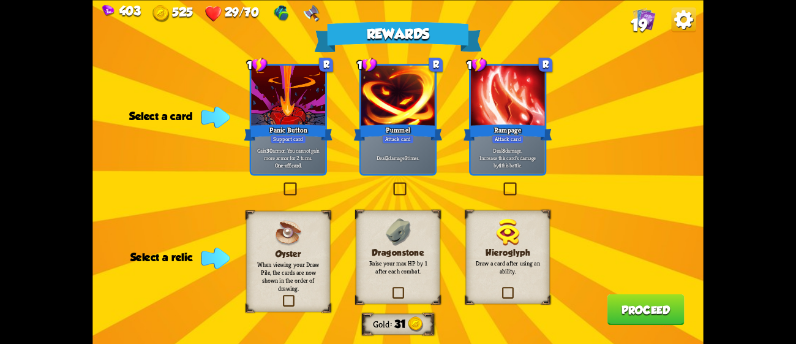
click at [529, 138] on div "Rampage" at bounding box center [508, 132] width 89 height 20
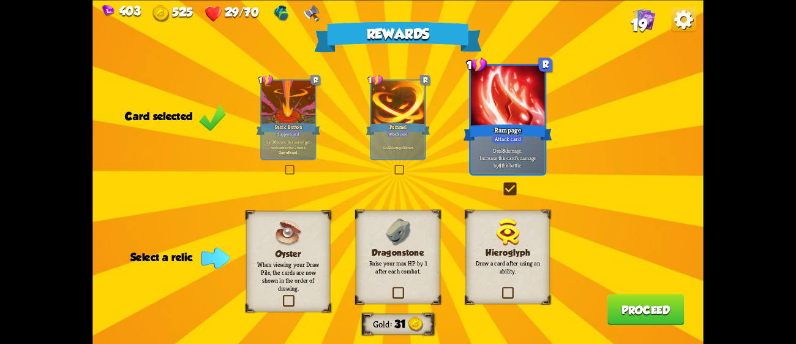
click at [408, 271] on p "Raise your max HP by 1 after each combat." at bounding box center [398, 267] width 68 height 16
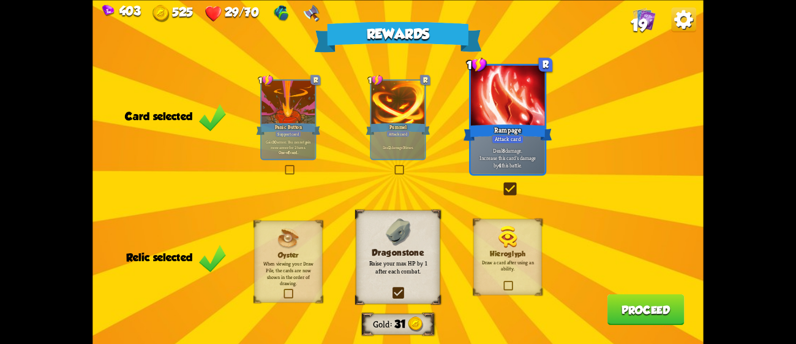
click at [646, 306] on button "Proceed" at bounding box center [646, 308] width 77 height 31
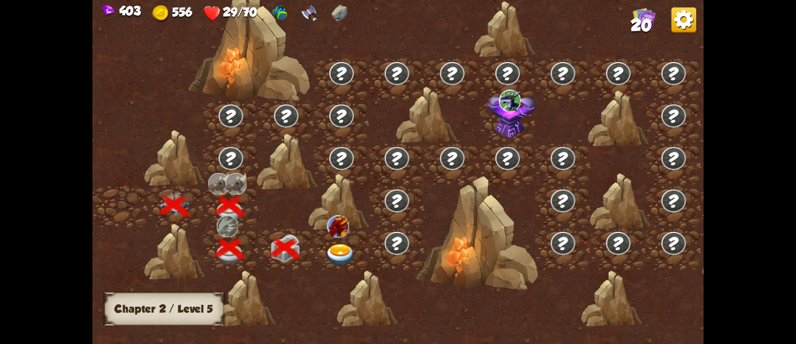
click at [341, 257] on img at bounding box center [341, 255] width 31 height 23
